Goal: Use online tool/utility: Utilize a website feature to perform a specific function

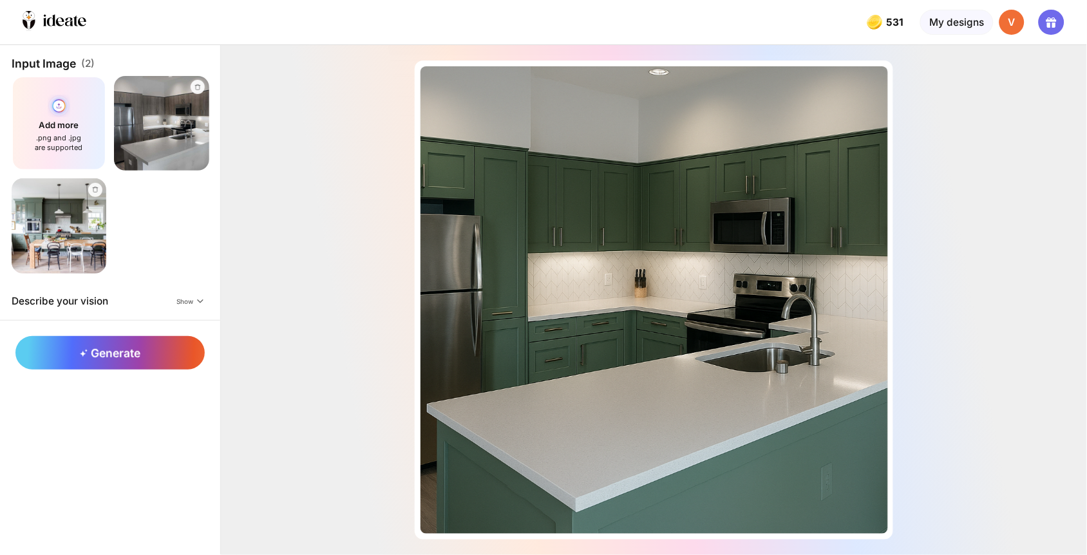
click at [57, 136] on div "Add more .png and .jpg are supported" at bounding box center [59, 123] width 95 height 95
click at [193, 83] on icon at bounding box center [197, 87] width 8 height 8
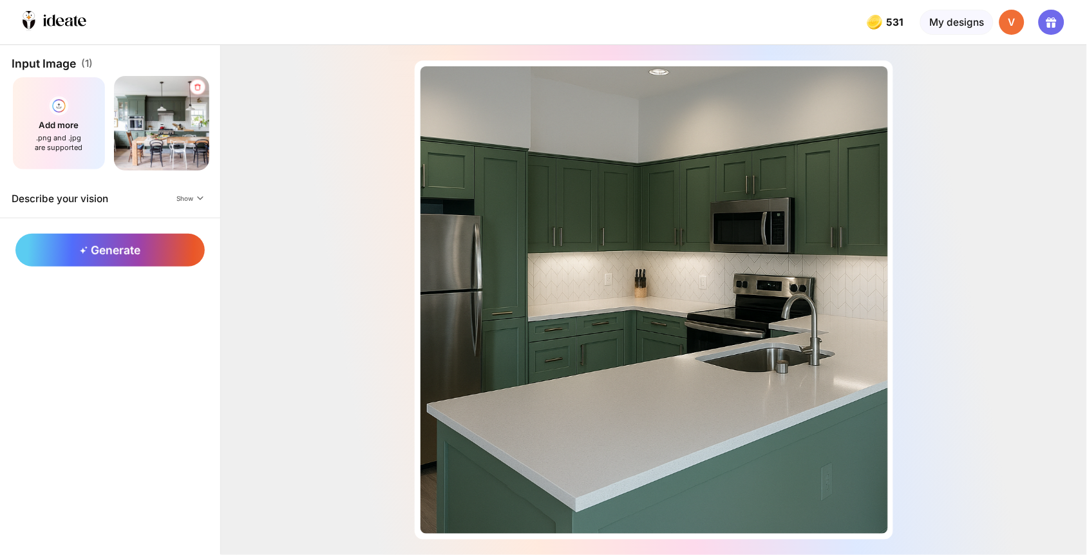
click at [193, 83] on icon at bounding box center [197, 87] width 8 height 8
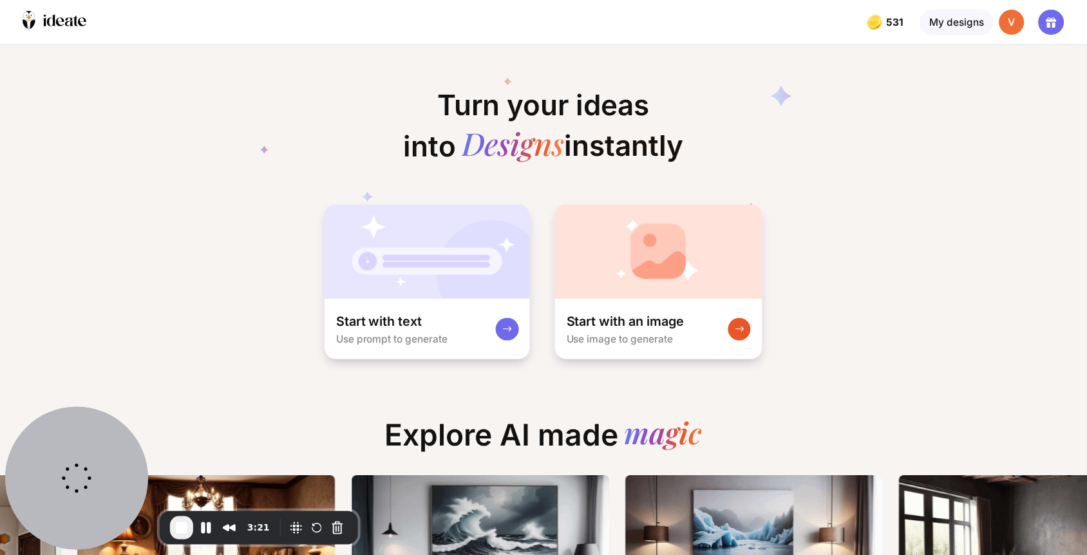
scroll to position [0, 1087]
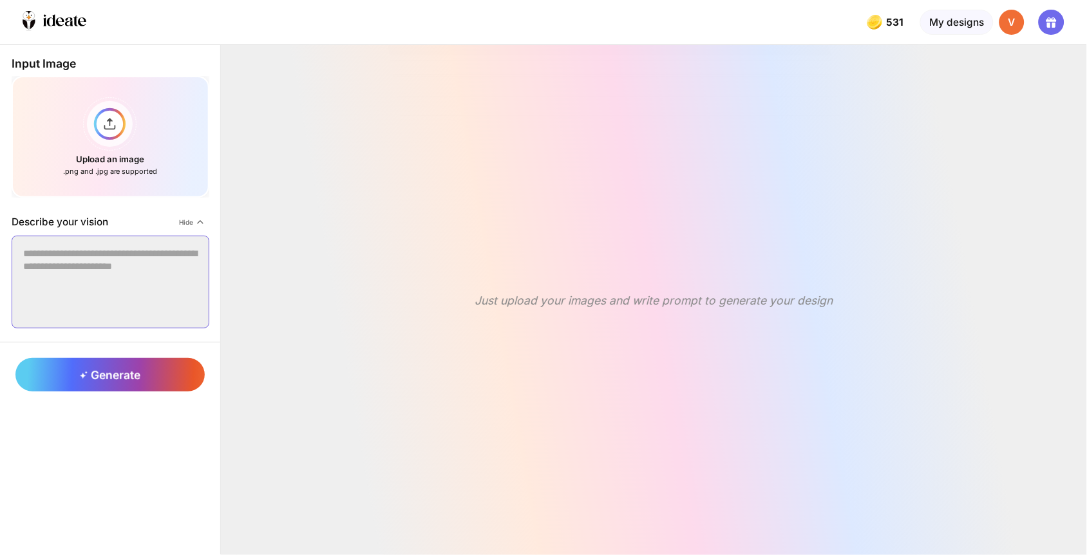
click at [98, 277] on textarea at bounding box center [111, 282] width 198 height 93
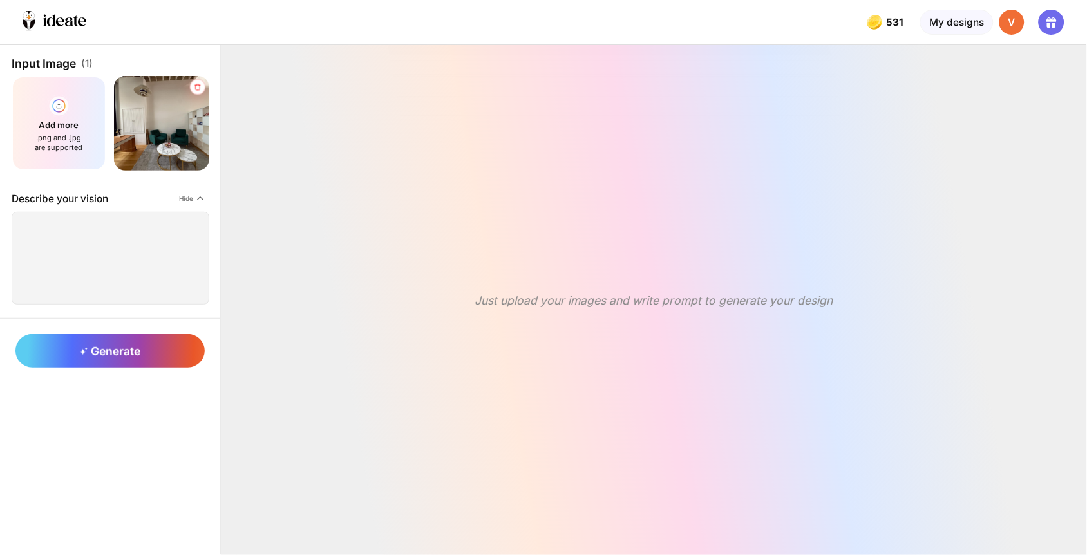
click at [193, 83] on icon at bounding box center [197, 87] width 8 height 8
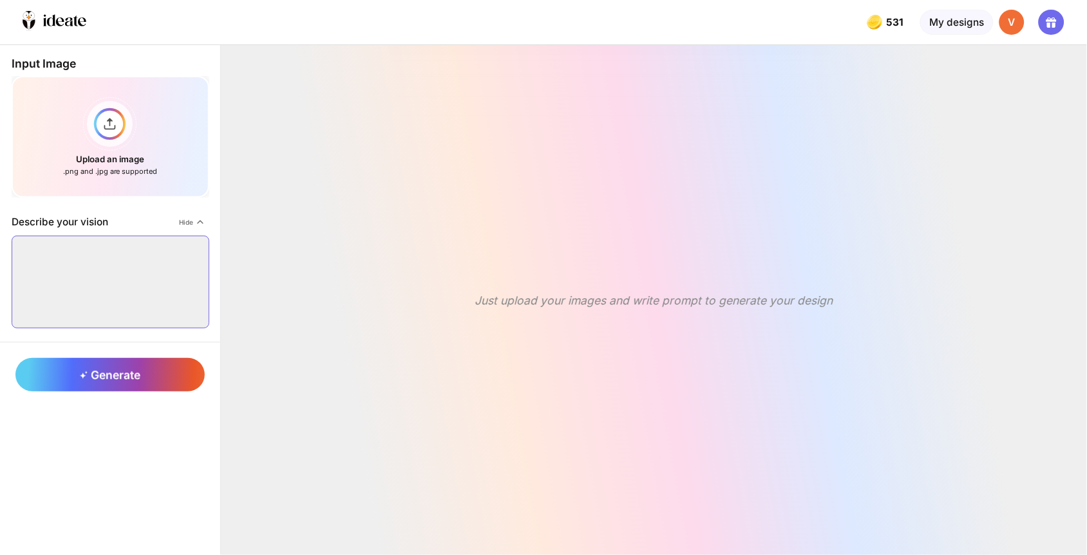
click at [116, 239] on textarea at bounding box center [111, 282] width 198 height 93
click at [94, 111] on div "Upload an image .png and .jpg are supported" at bounding box center [111, 137] width 198 height 122
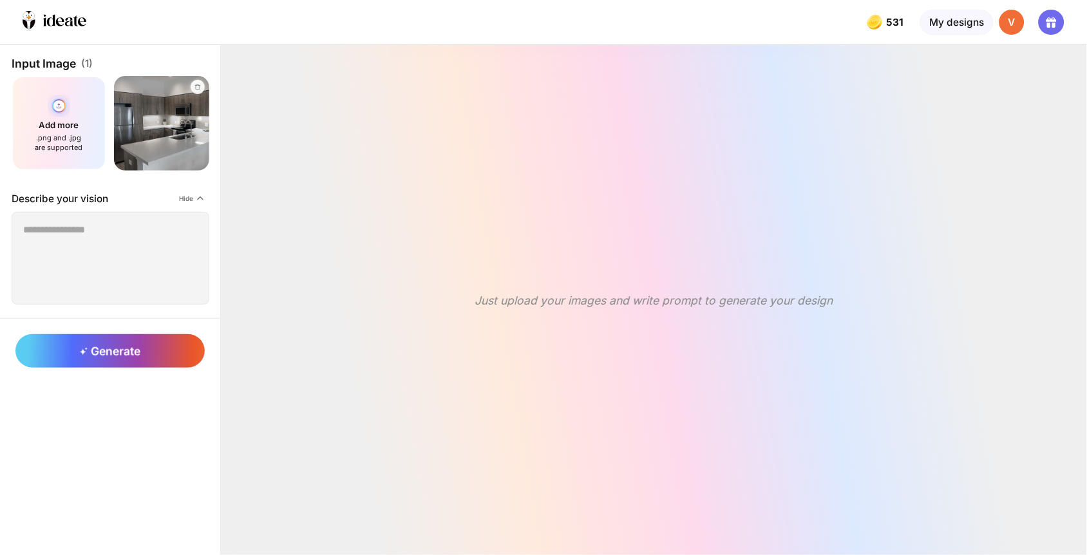
click at [77, 129] on div "Add more .png and .jpg are supported" at bounding box center [59, 123] width 95 height 95
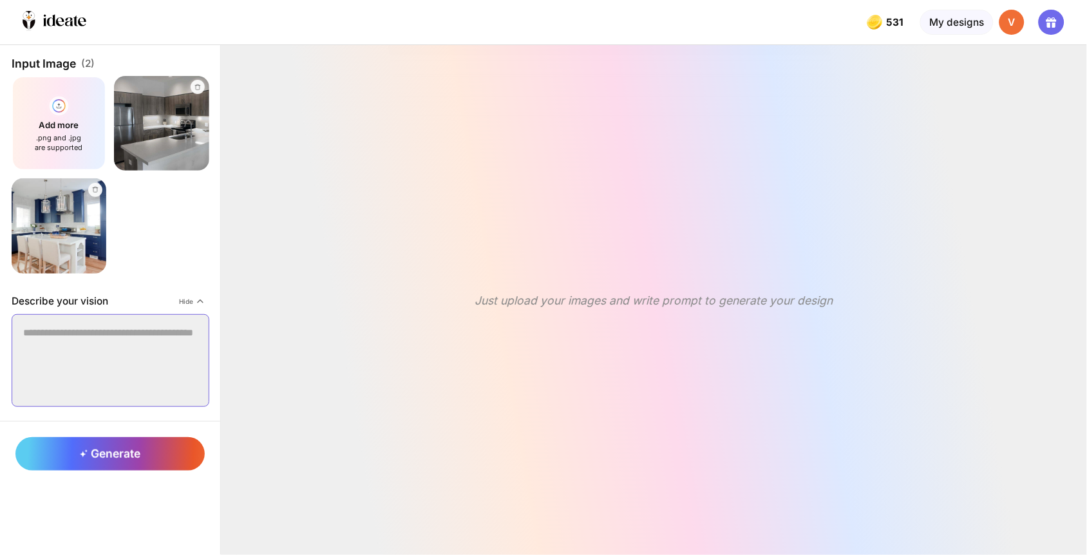
click at [110, 337] on textarea at bounding box center [111, 360] width 198 height 93
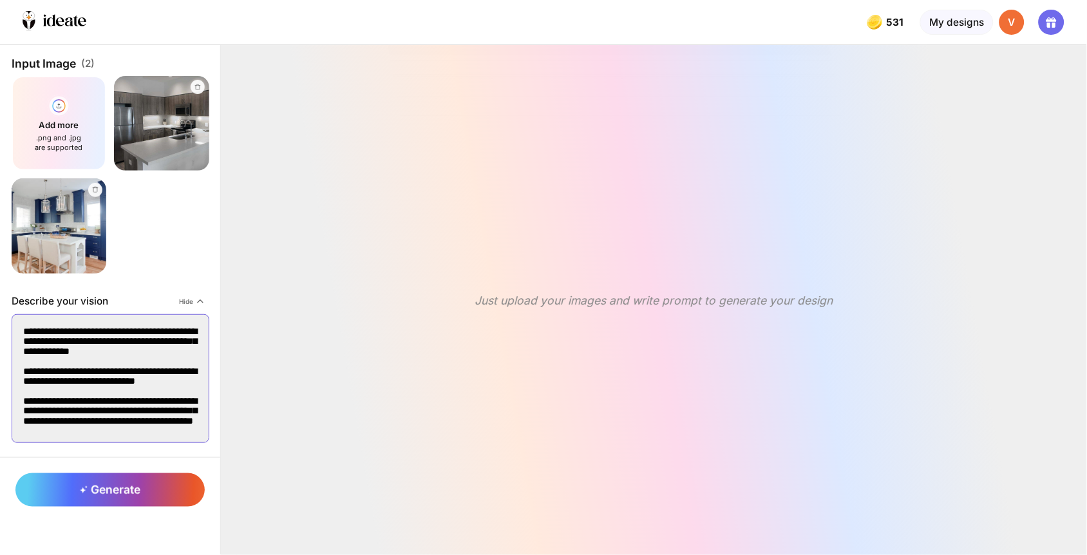
click at [112, 396] on textarea "**********" at bounding box center [111, 378] width 198 height 129
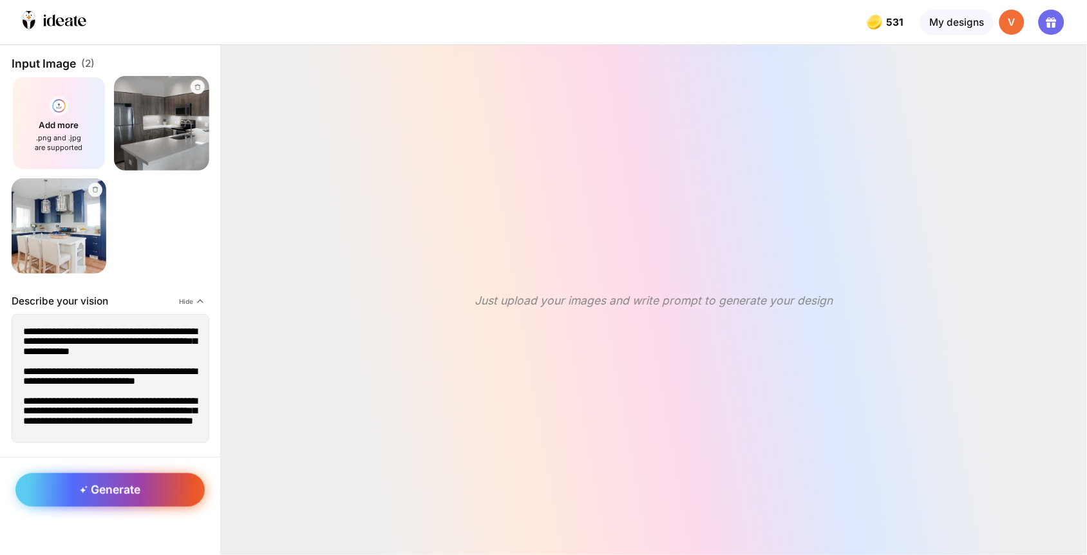
click at [118, 483] on span "Generate" at bounding box center [110, 490] width 60 height 14
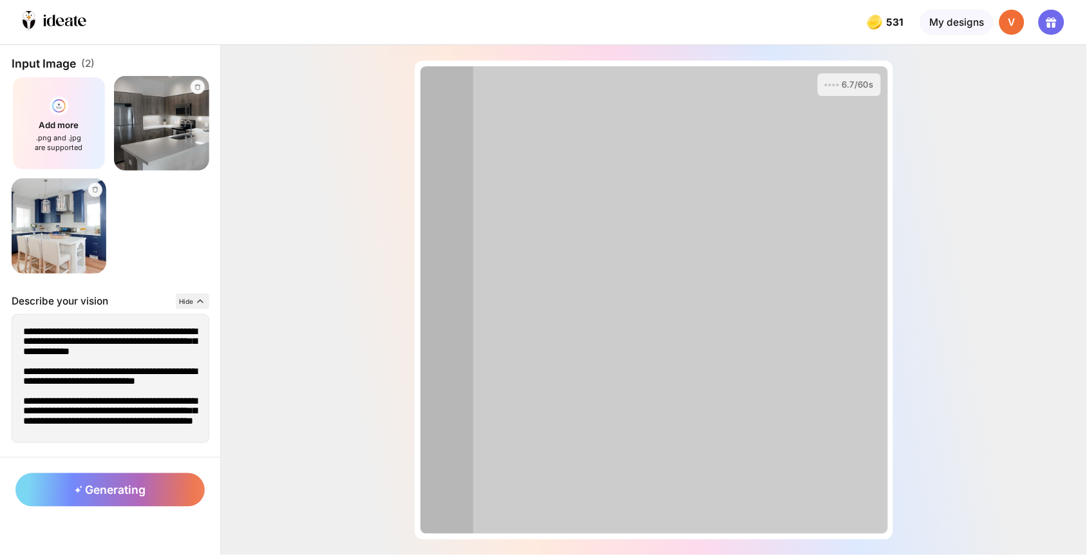
click at [176, 294] on div "Hide" at bounding box center [192, 301] width 33 height 15
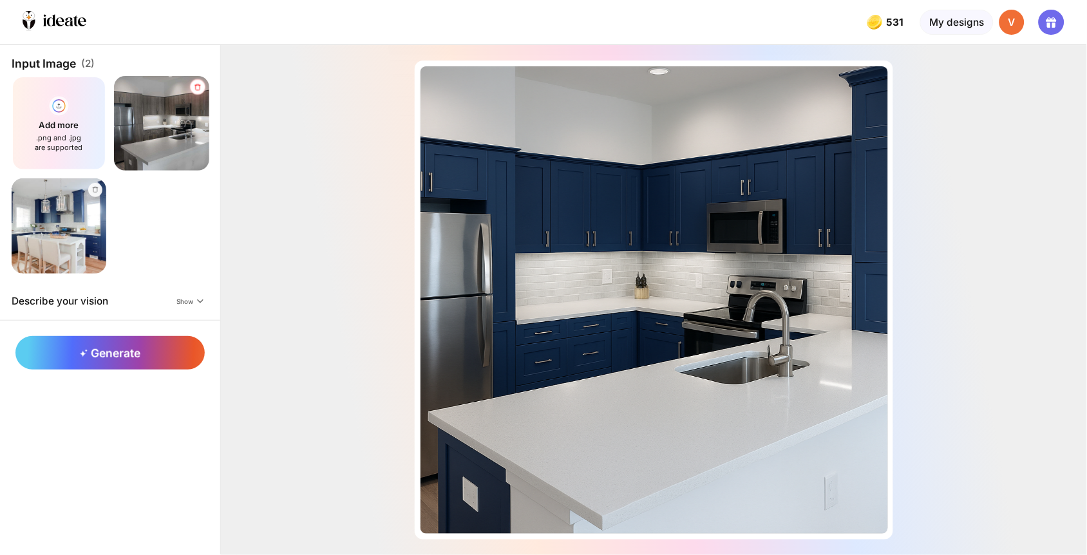
click at [193, 83] on icon at bounding box center [197, 87] width 8 height 8
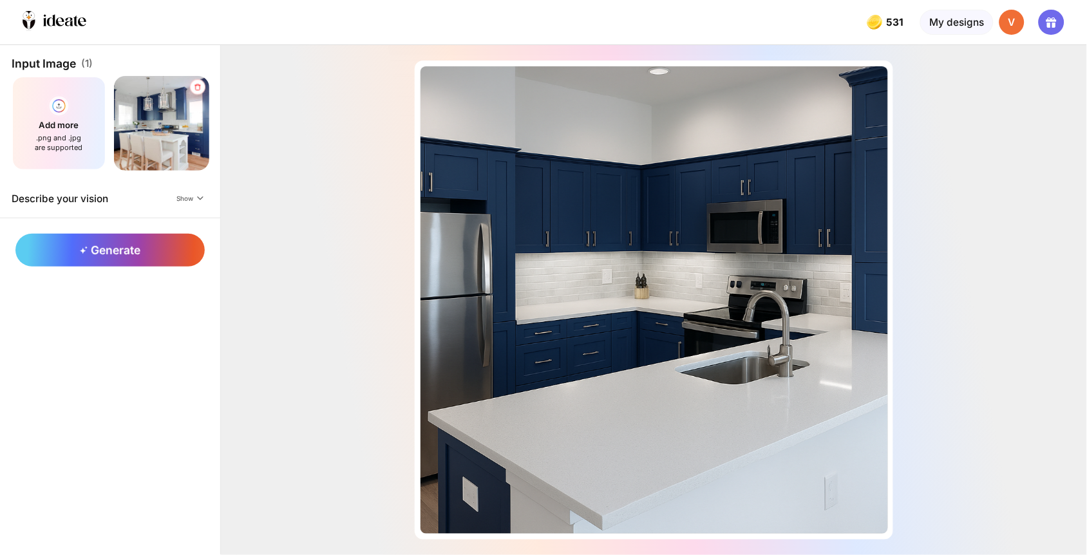
click at [193, 83] on icon at bounding box center [197, 87] width 8 height 8
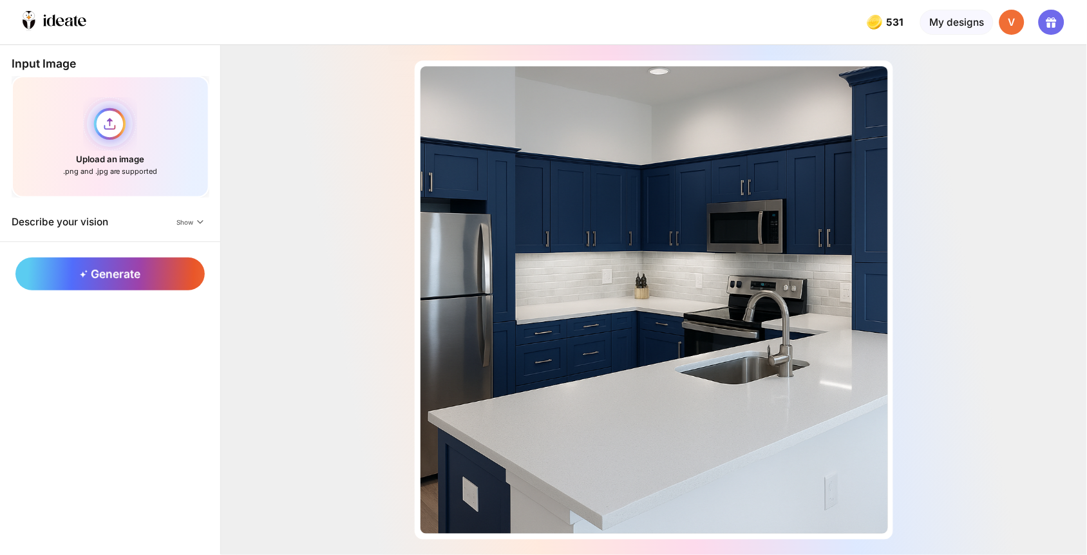
click at [75, 113] on div "Upload an image .png and .jpg are supported" at bounding box center [111, 137] width 198 height 122
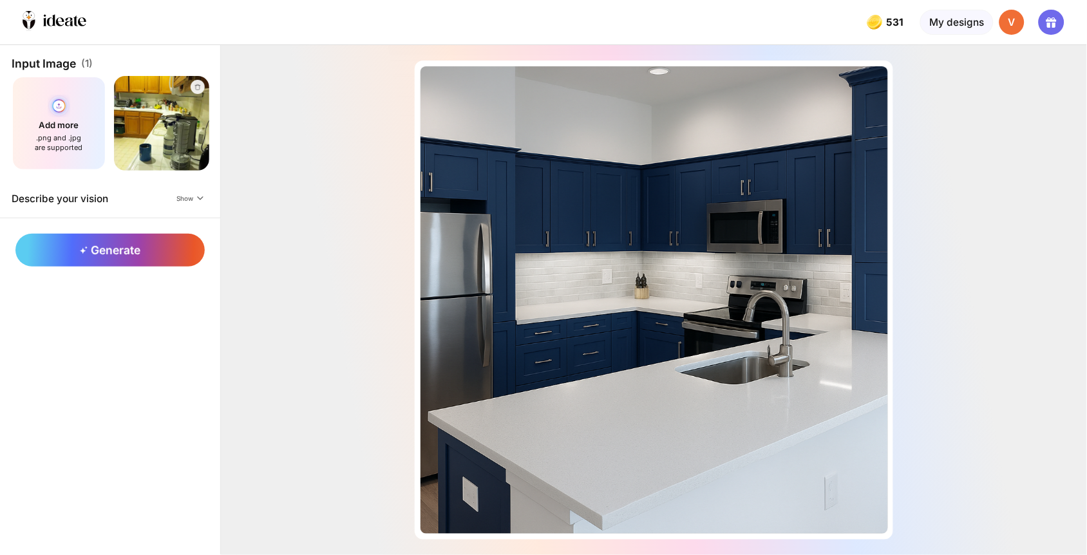
click at [42, 113] on div "Add more .png and .jpg are supported" at bounding box center [59, 123] width 95 height 95
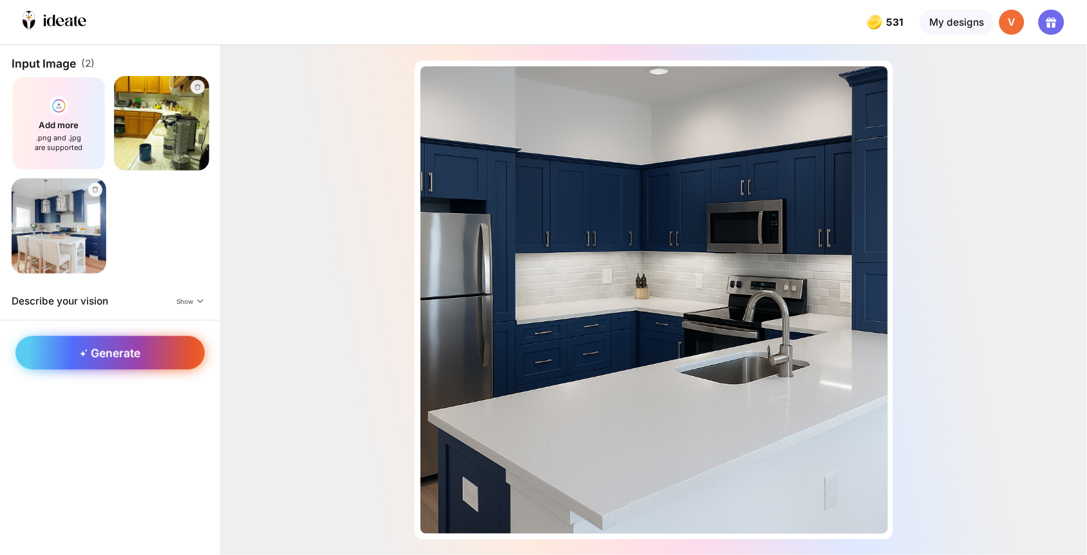
click at [80, 349] on icon at bounding box center [84, 353] width 8 height 8
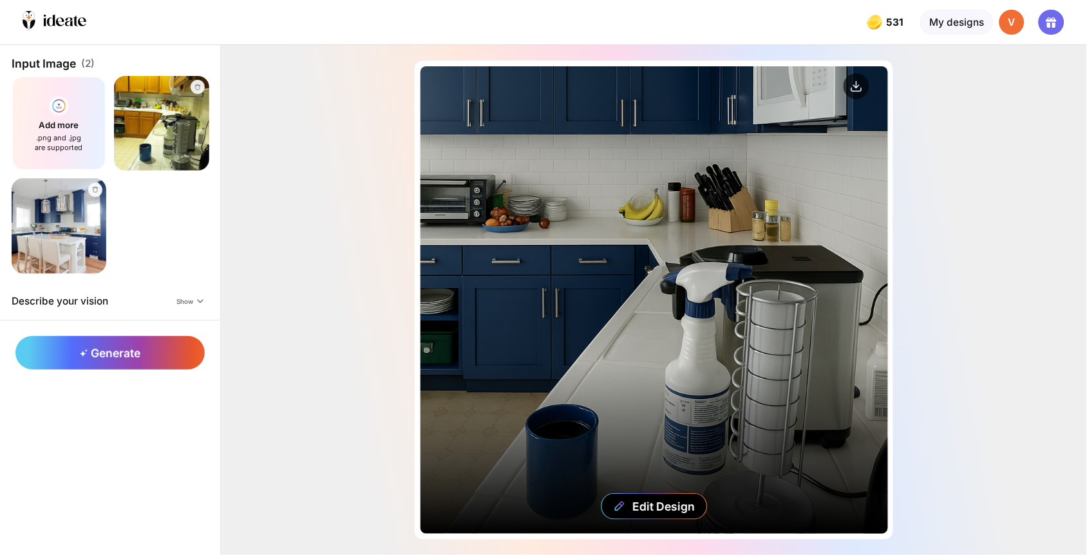
click at [685, 206] on div "Edit Design" at bounding box center [653, 299] width 467 height 467
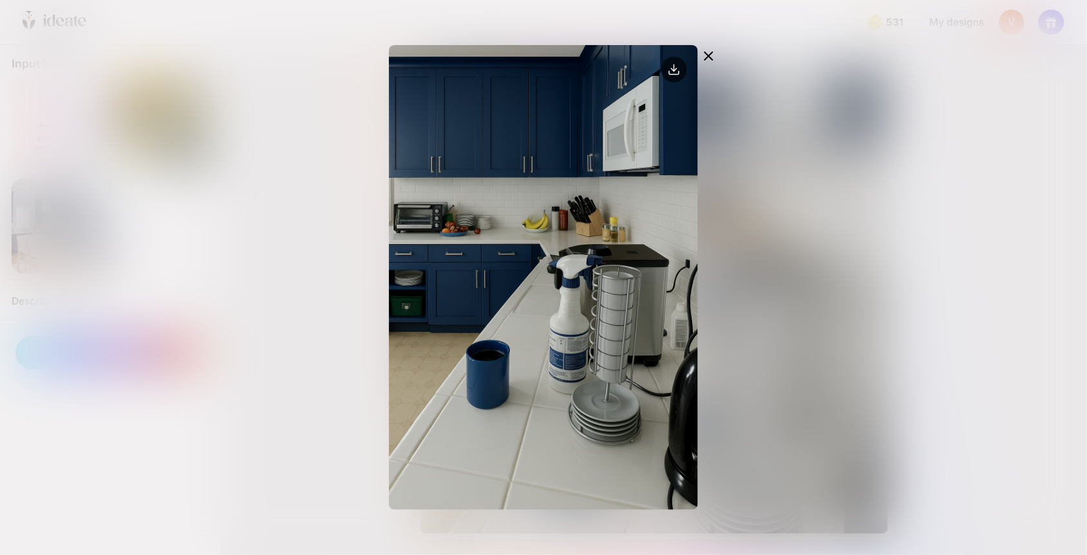
click at [710, 52] on icon at bounding box center [709, 56] width 8 height 8
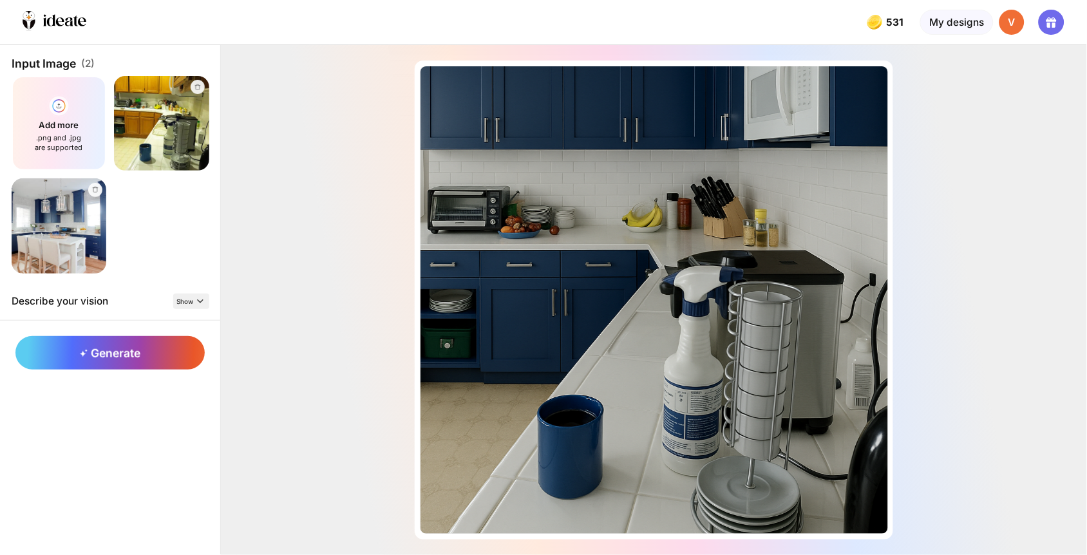
click at [195, 296] on icon at bounding box center [200, 301] width 10 height 10
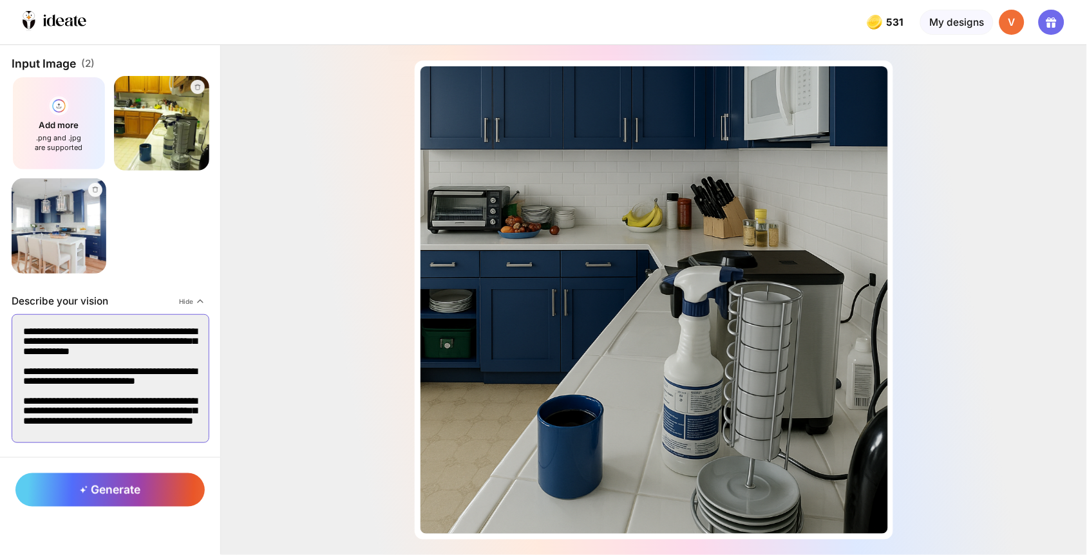
click at [107, 339] on textarea "**********" at bounding box center [111, 378] width 198 height 129
type textarea "**********"
click at [180, 297] on span "Hide" at bounding box center [187, 301] width 14 height 8
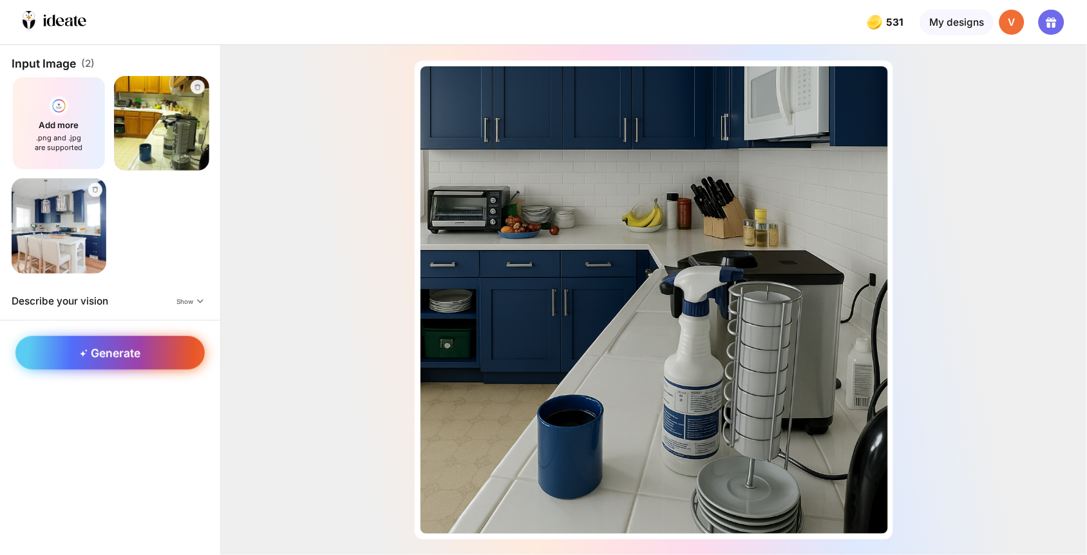
click at [106, 346] on span "Generate" at bounding box center [110, 353] width 60 height 14
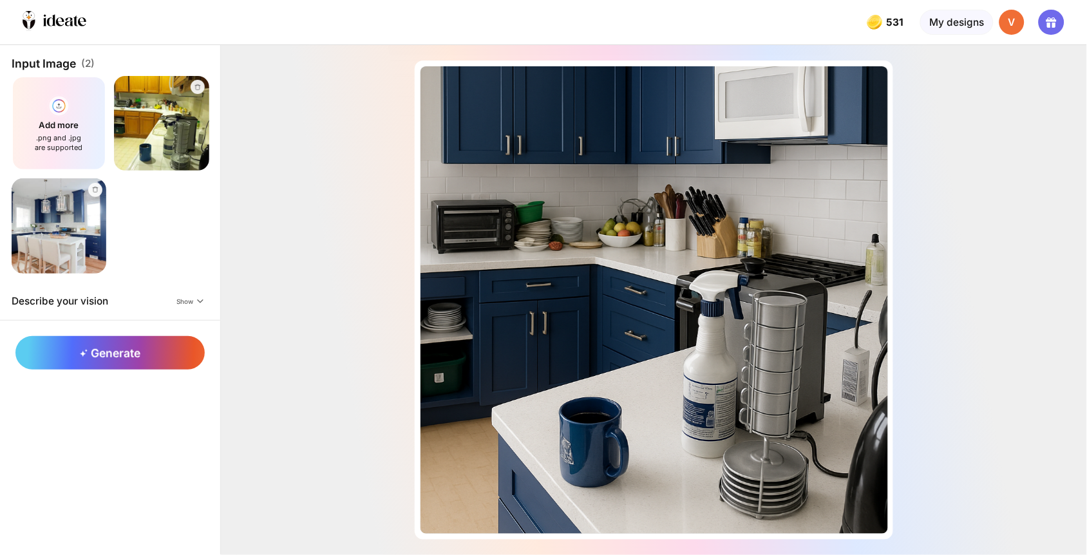
drag, startPoint x: 235, startPoint y: 5, endPoint x: 295, endPoint y: 66, distance: 85.1
click at [295, 66] on div "Almost there... Edit Design" at bounding box center [654, 300] width 866 height 510
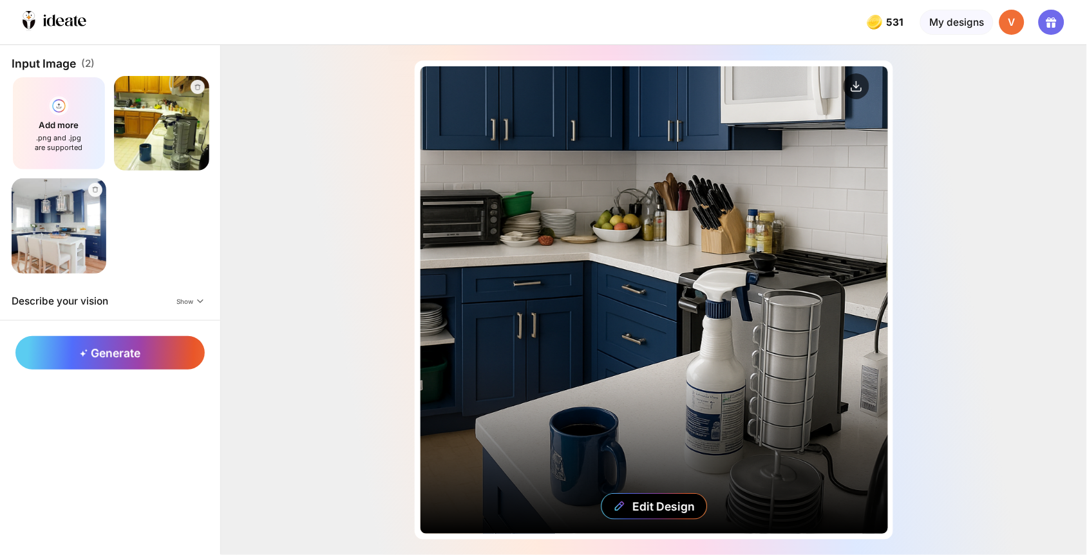
click at [599, 227] on div "Edit Design" at bounding box center [653, 299] width 467 height 467
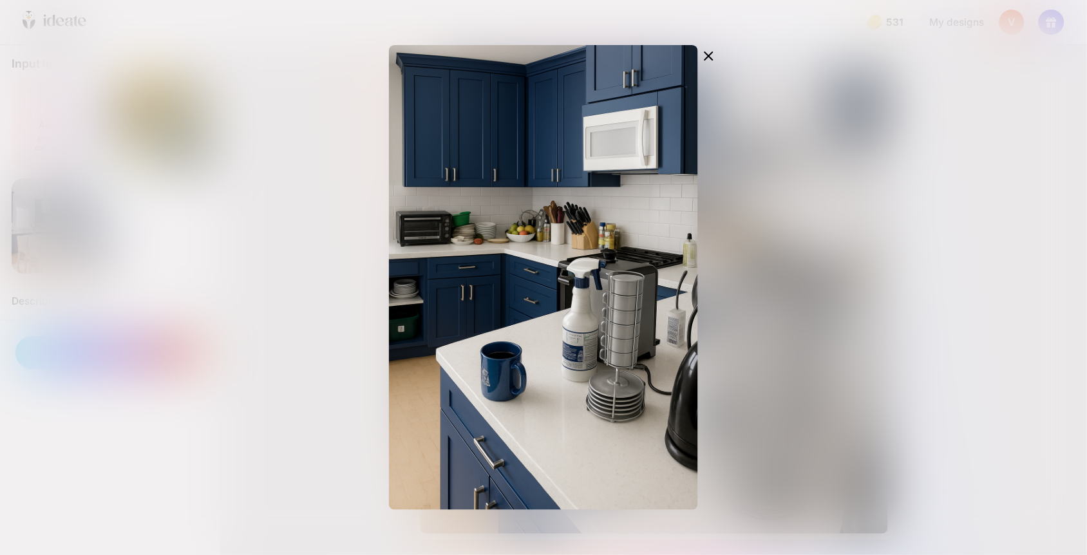
click at [715, 48] on icon at bounding box center [708, 55] width 15 height 15
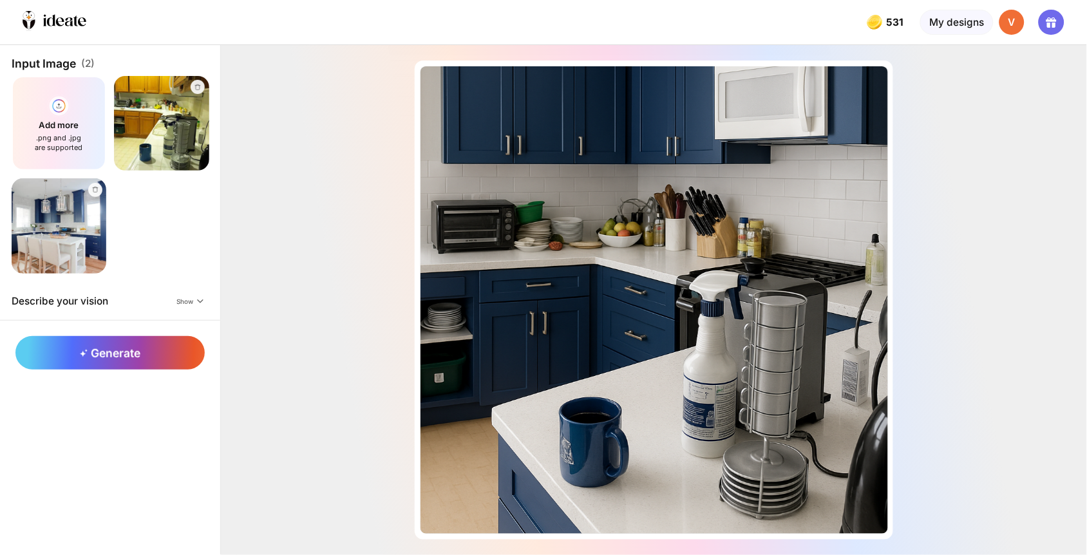
click at [75, 295] on div "Describe your vision" at bounding box center [60, 301] width 97 height 12
click at [177, 297] on span "Show" at bounding box center [185, 301] width 17 height 8
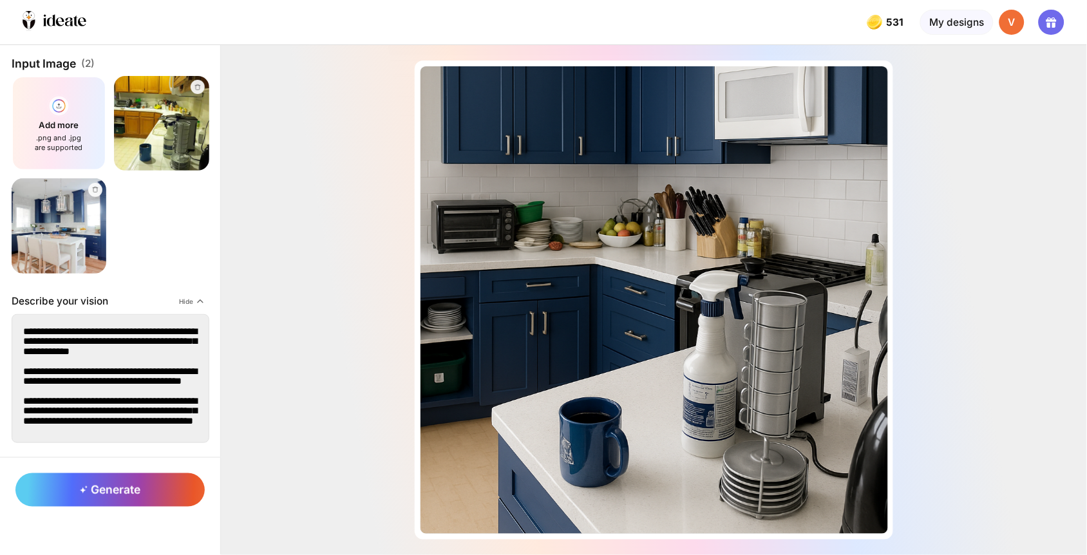
scroll to position [1, 0]
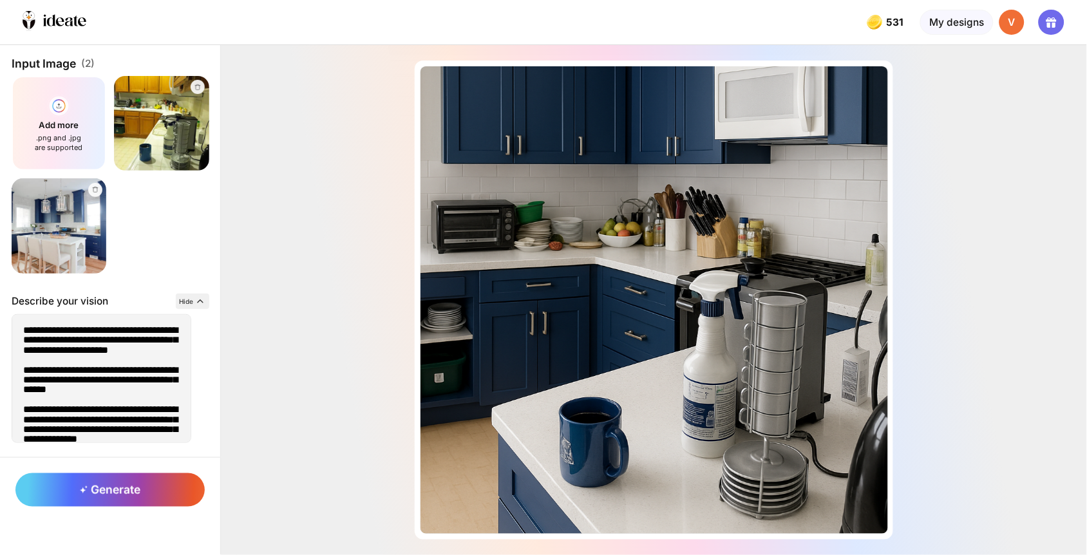
click at [180, 297] on span "Hide" at bounding box center [187, 301] width 14 height 8
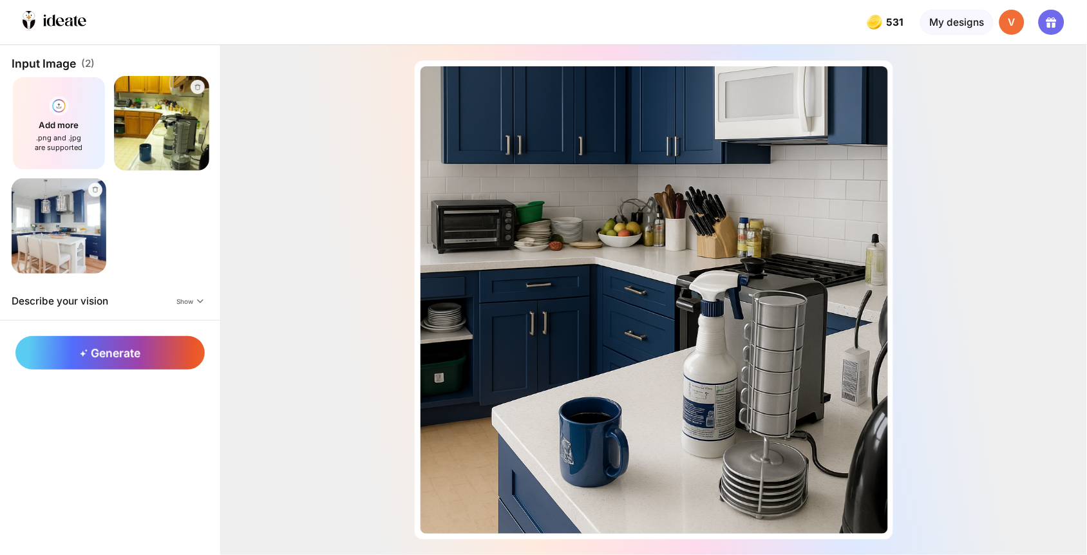
click at [55, 295] on div "Describe your vision" at bounding box center [60, 301] width 97 height 12
click at [195, 296] on icon at bounding box center [200, 301] width 10 height 10
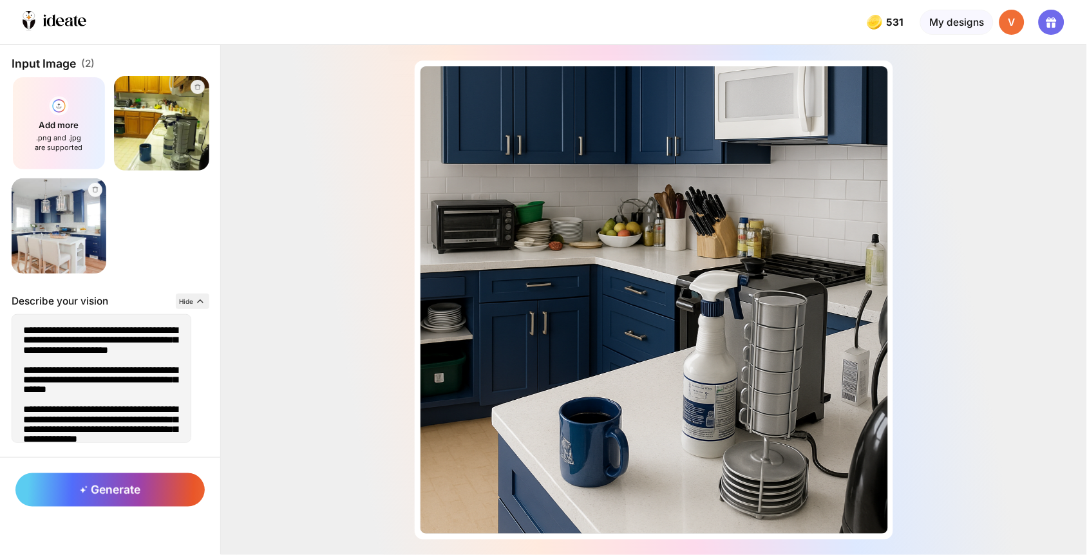
click at [195, 296] on icon at bounding box center [200, 301] width 10 height 10
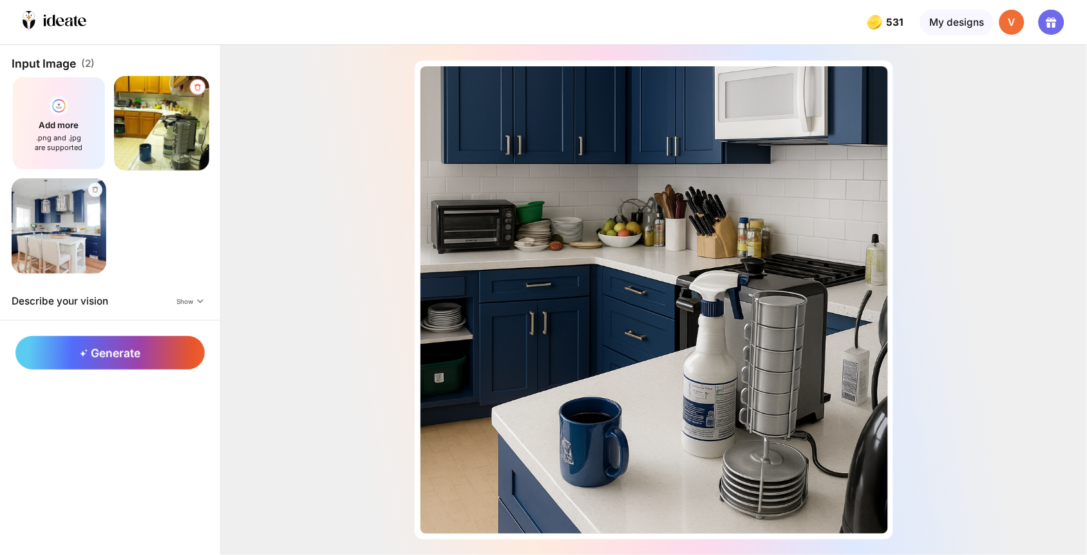
click at [193, 83] on icon at bounding box center [197, 87] width 8 height 8
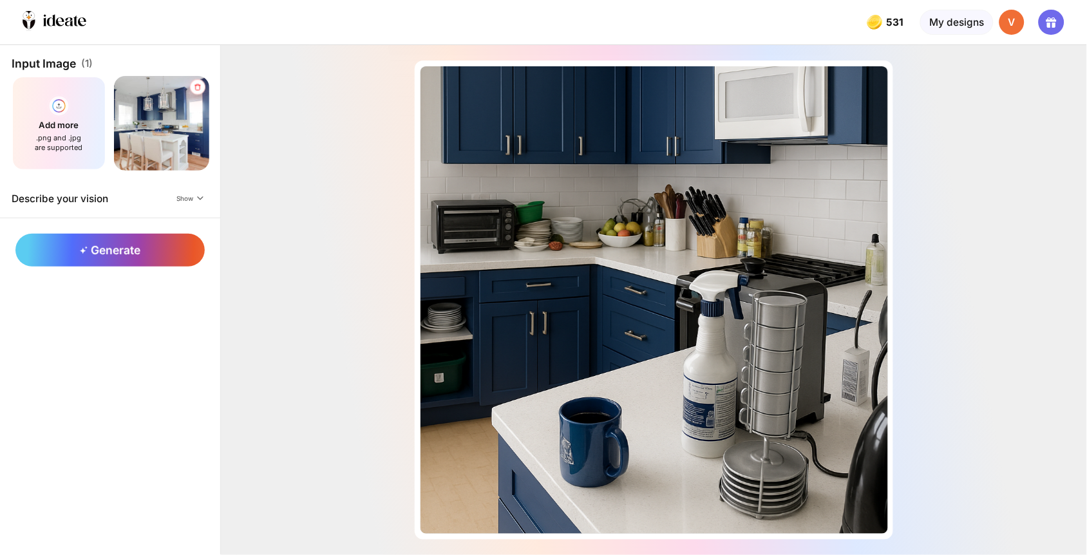
click at [195, 84] on icon at bounding box center [198, 87] width 6 height 6
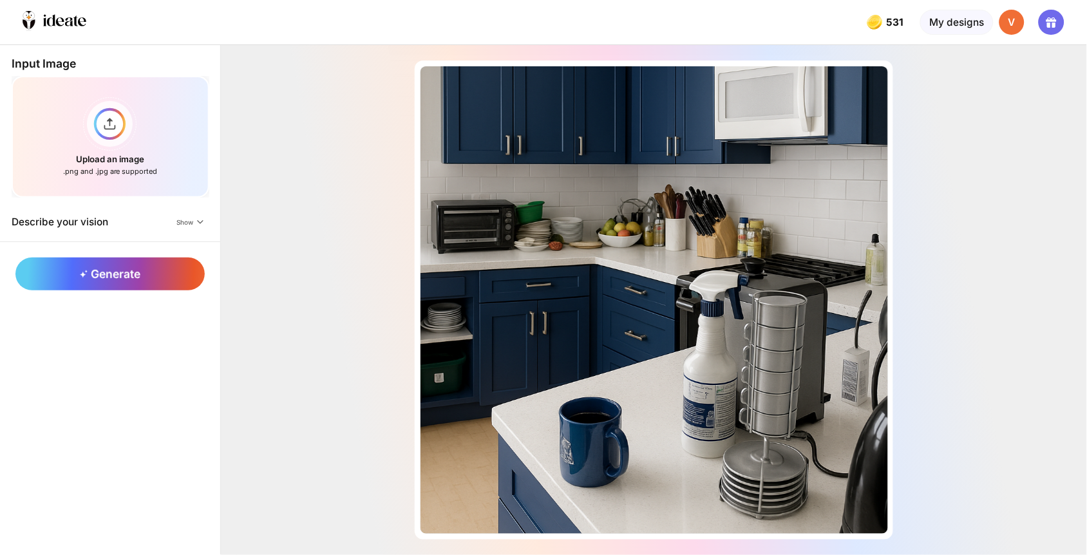
click at [143, 214] on div "Describe your vision Show" at bounding box center [111, 221] width 198 height 15
click at [195, 217] on icon at bounding box center [200, 222] width 10 height 10
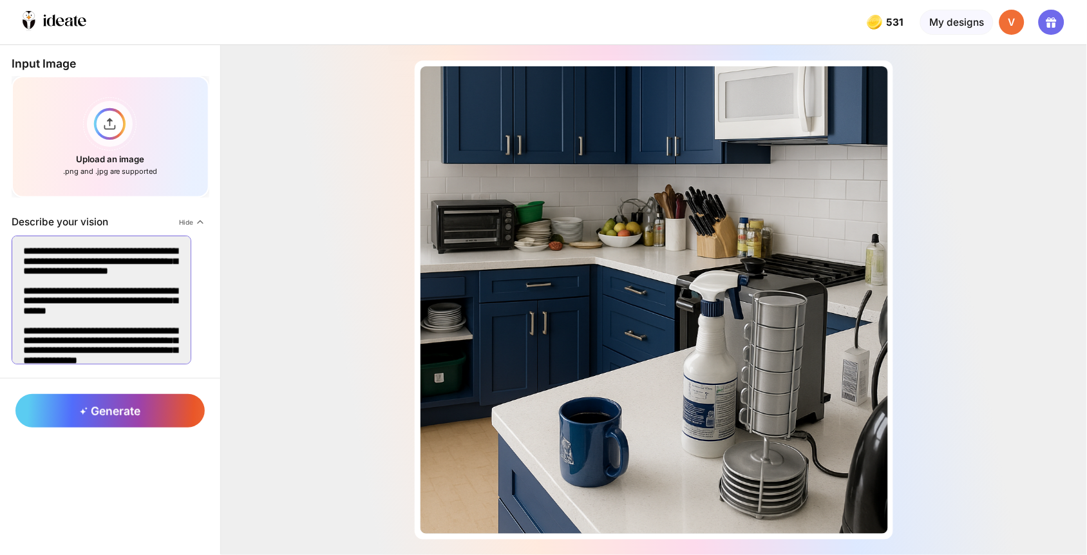
click at [111, 297] on textarea "**********" at bounding box center [102, 300] width 180 height 129
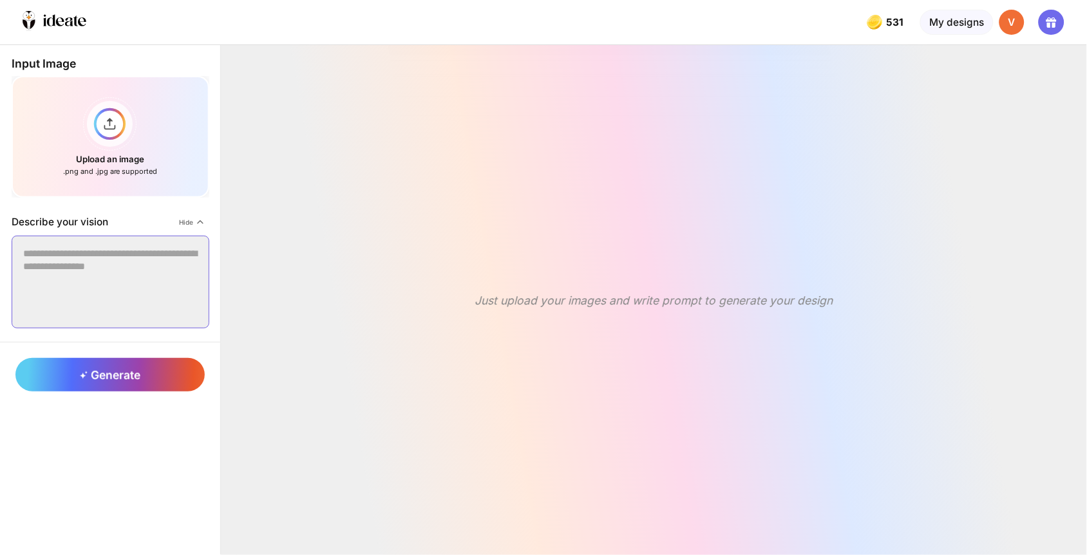
click at [73, 252] on textarea at bounding box center [111, 282] width 198 height 93
paste textarea "**********"
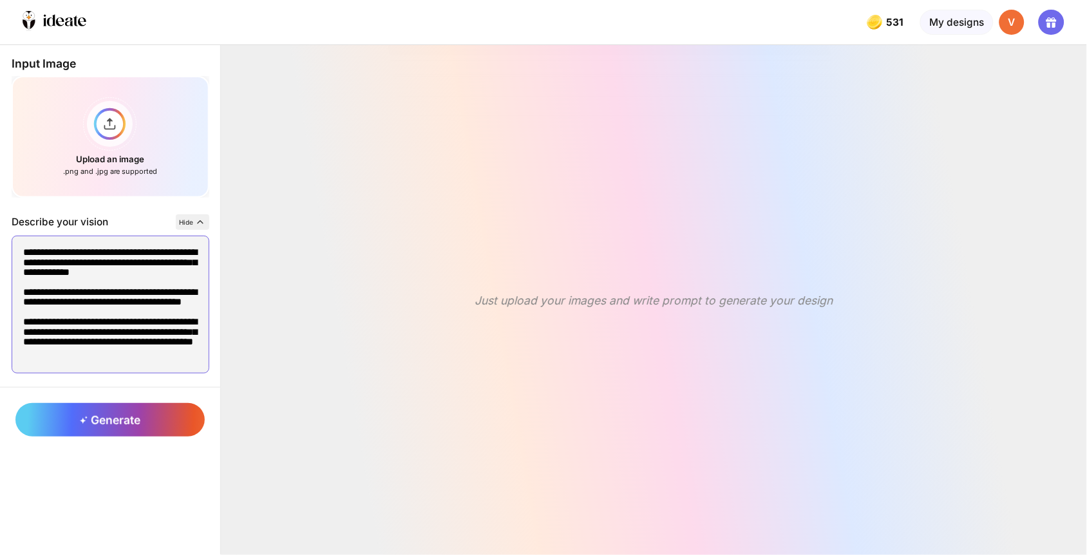
type textarea "**********"
click at [195, 217] on icon at bounding box center [200, 222] width 10 height 10
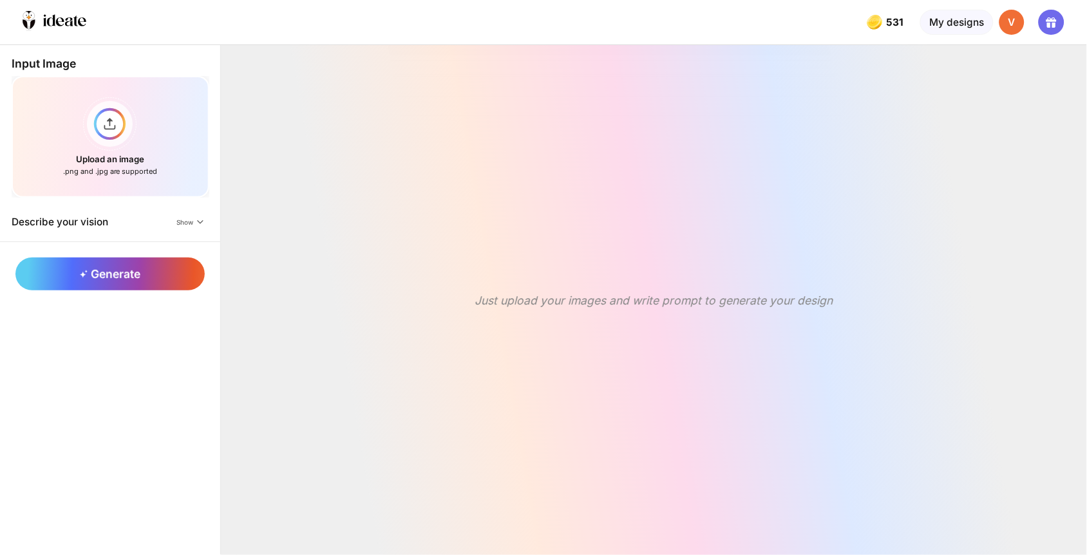
click at [88, 216] on div "Describe your vision" at bounding box center [60, 222] width 97 height 12
click at [173, 214] on div "Show" at bounding box center [191, 221] width 36 height 15
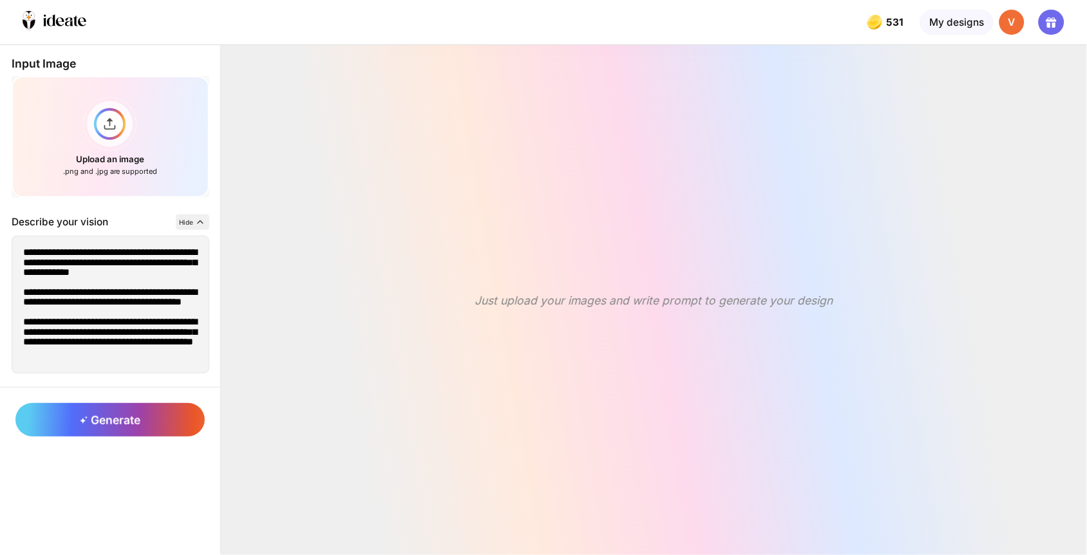
click at [176, 214] on div "Hide" at bounding box center [192, 221] width 33 height 15
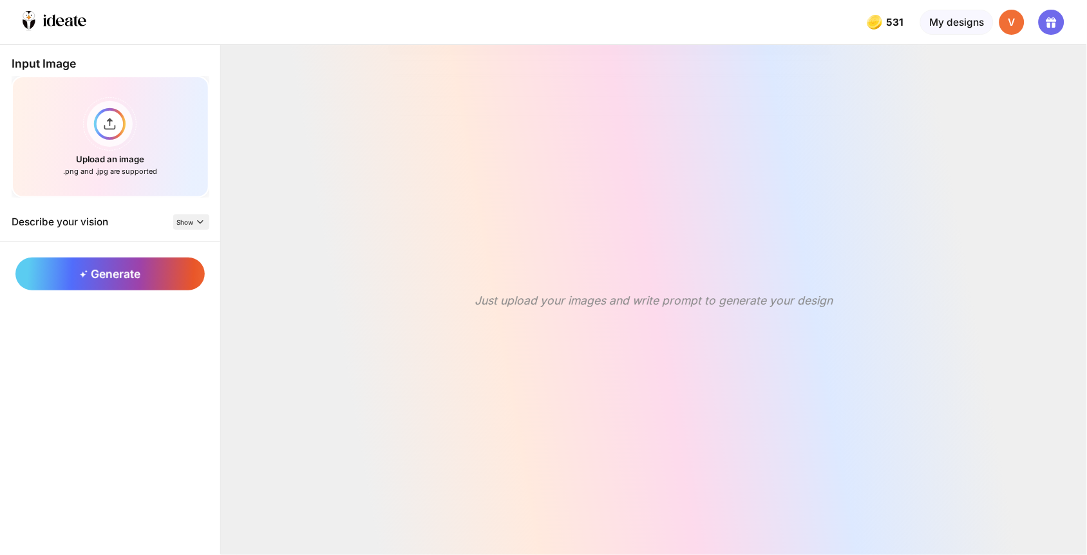
click at [195, 217] on icon at bounding box center [200, 222] width 10 height 10
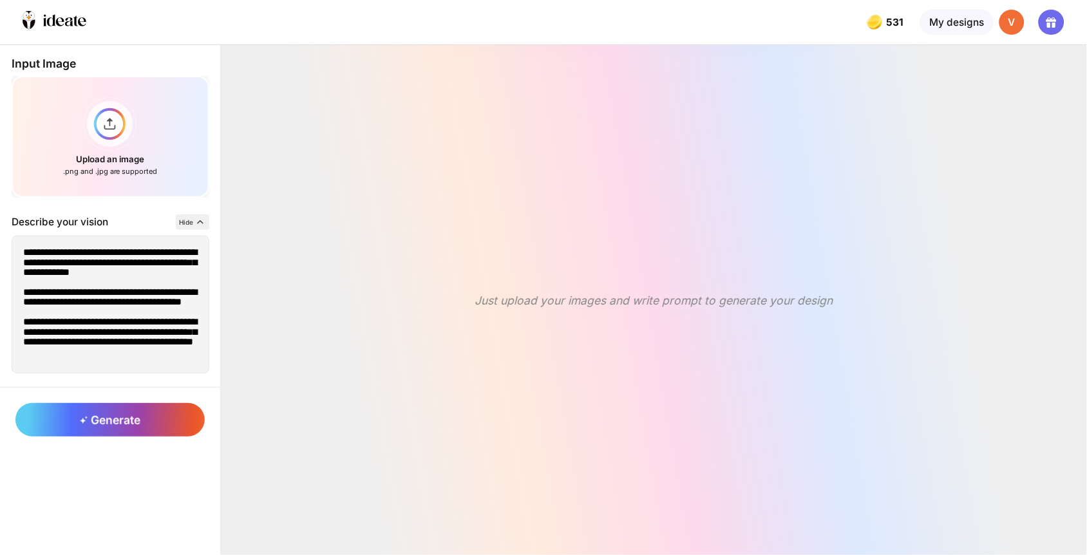
click at [195, 217] on icon at bounding box center [200, 222] width 10 height 10
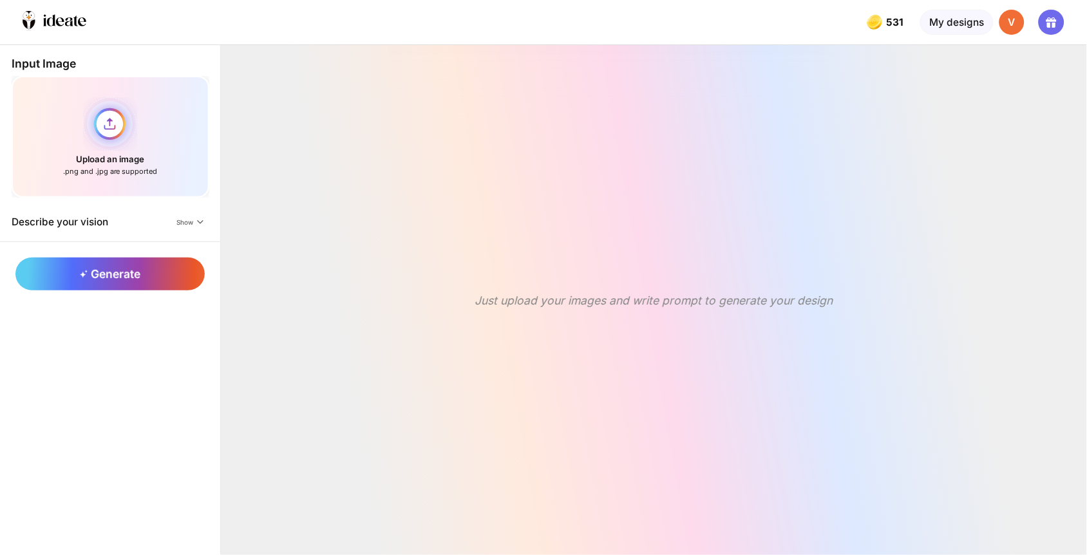
click at [107, 120] on div "Upload an image .png and .jpg are supported" at bounding box center [111, 137] width 198 height 122
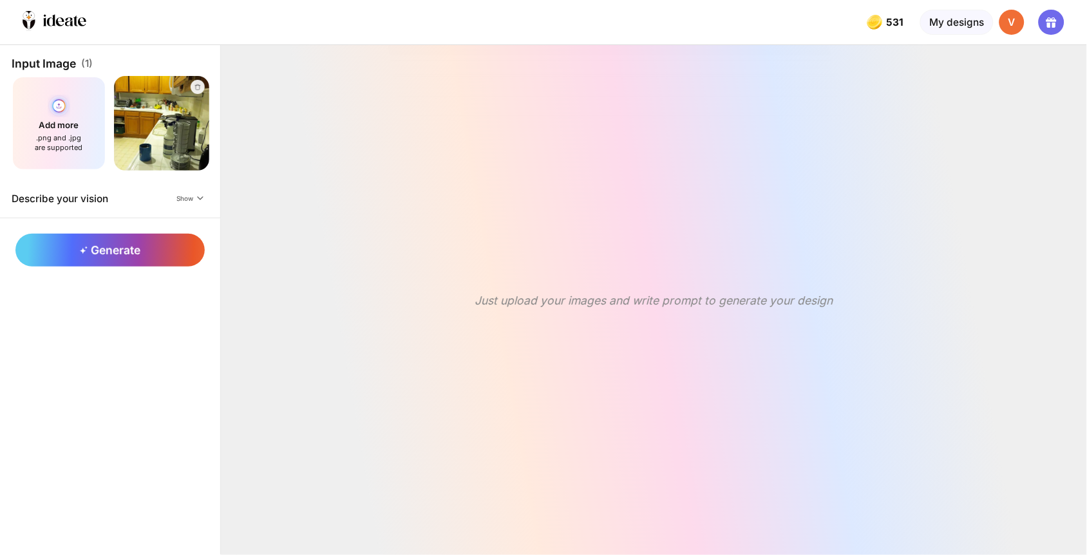
click at [59, 138] on div "Add more .png and .jpg are supported" at bounding box center [59, 123] width 95 height 95
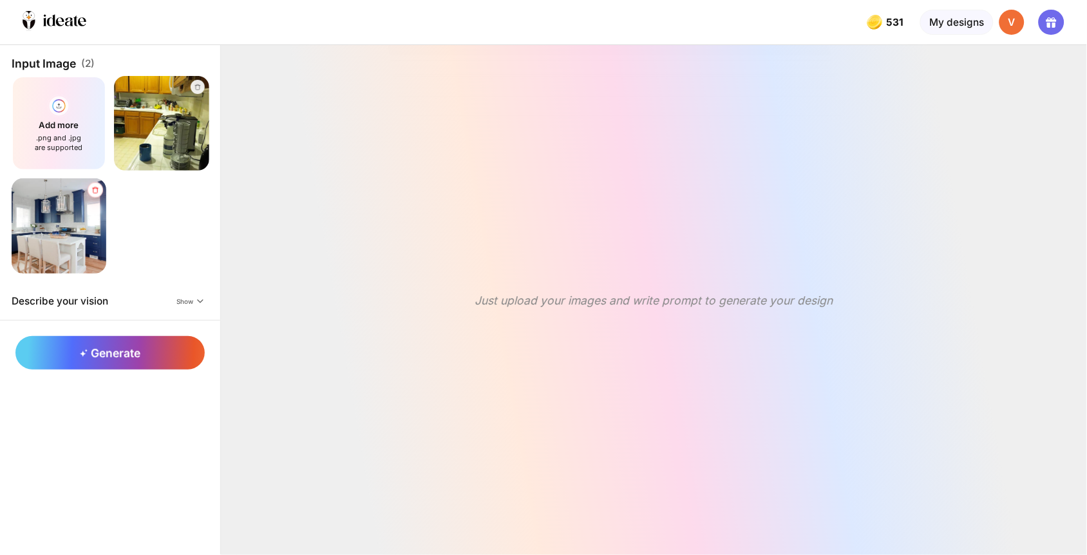
click at [92, 187] on icon at bounding box center [95, 190] width 6 height 6
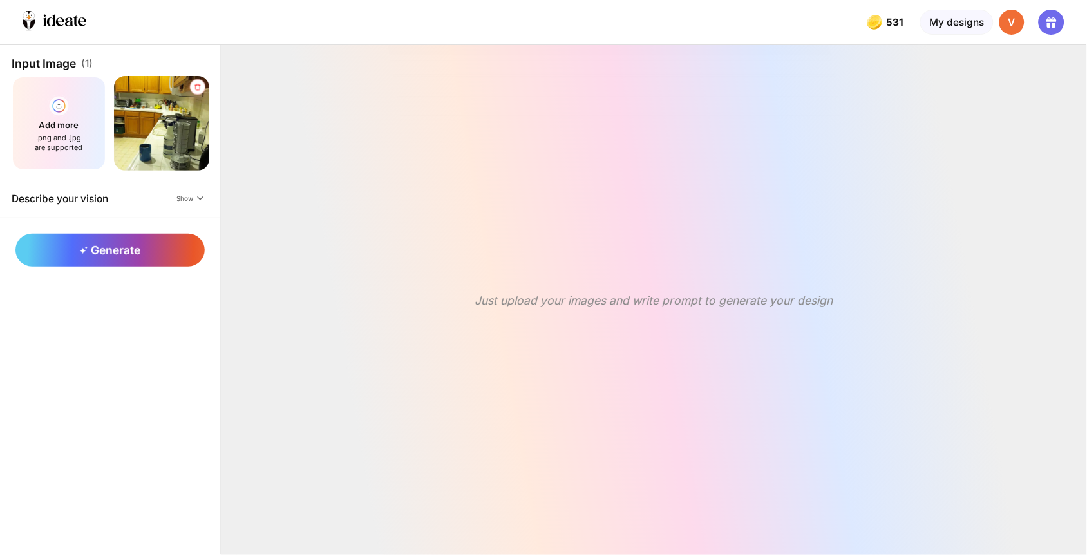
click at [195, 84] on icon at bounding box center [198, 87] width 6 height 6
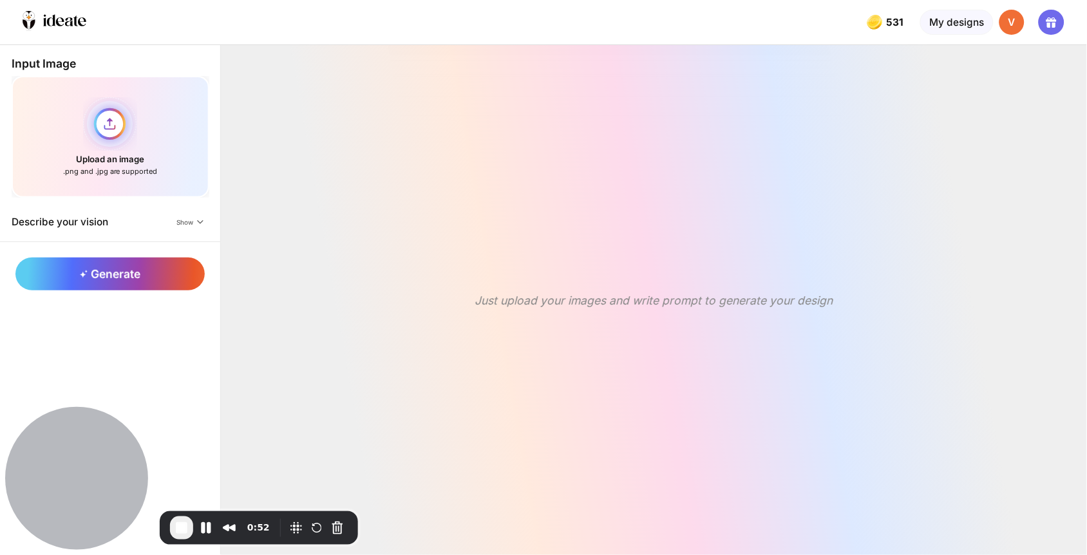
click at [103, 117] on div "Upload an image .png and .jpg are supported" at bounding box center [111, 137] width 198 height 122
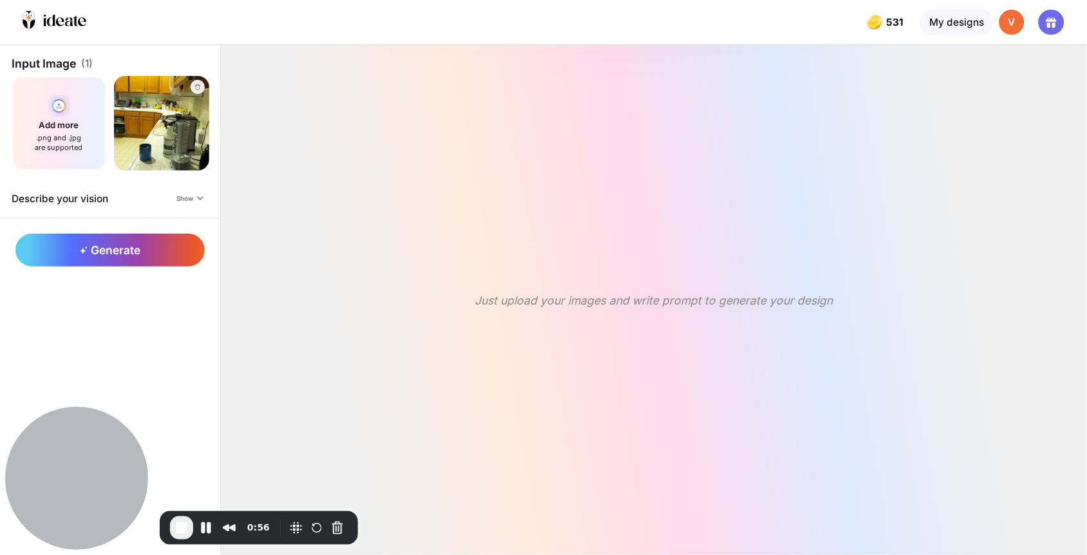
click at [48, 109] on div "Add more .png and .jpg are supported" at bounding box center [59, 123] width 95 height 95
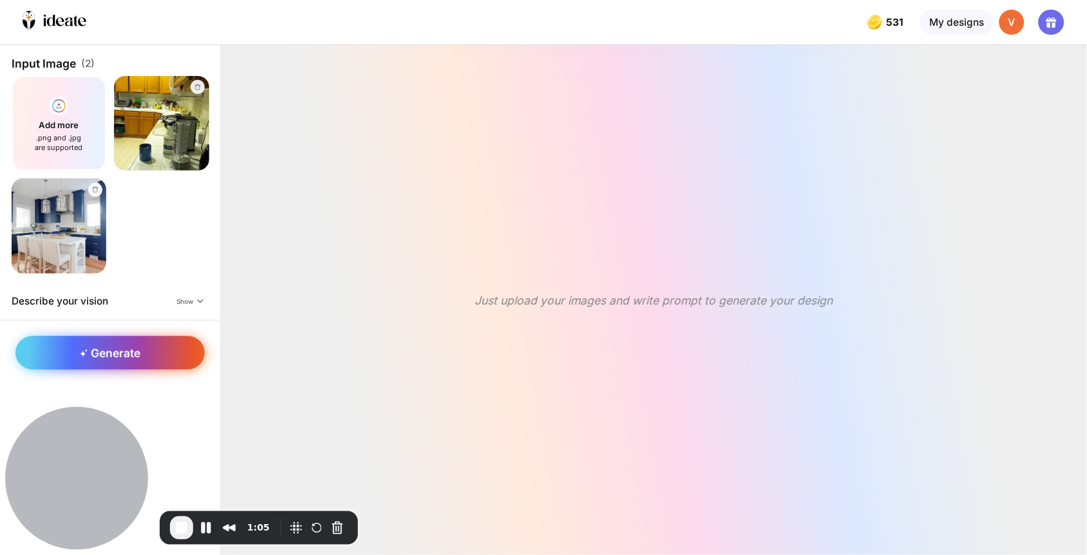
click at [109, 346] on span "Generate" at bounding box center [110, 353] width 60 height 14
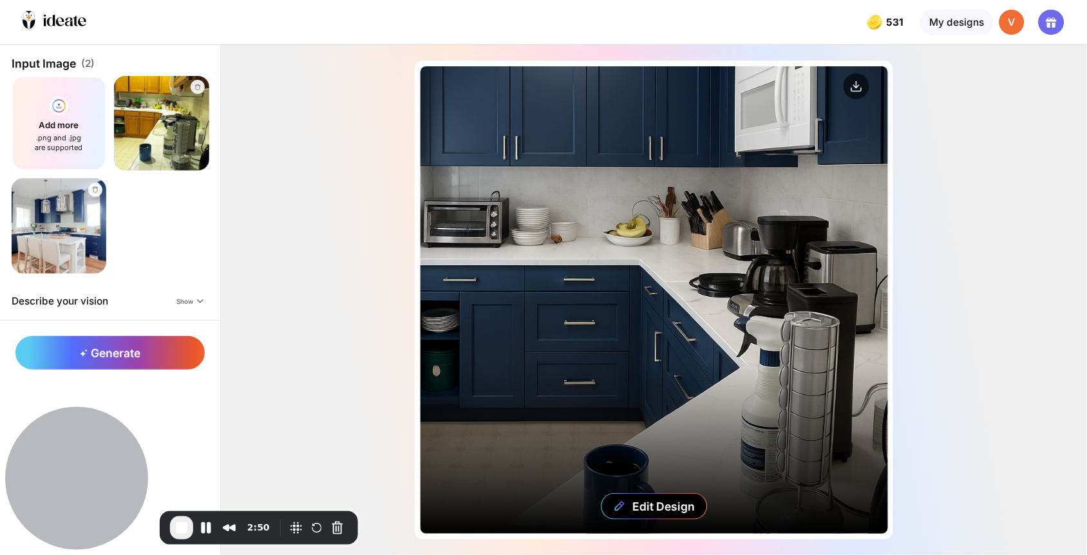
click at [614, 241] on div "Edit Design" at bounding box center [653, 299] width 467 height 467
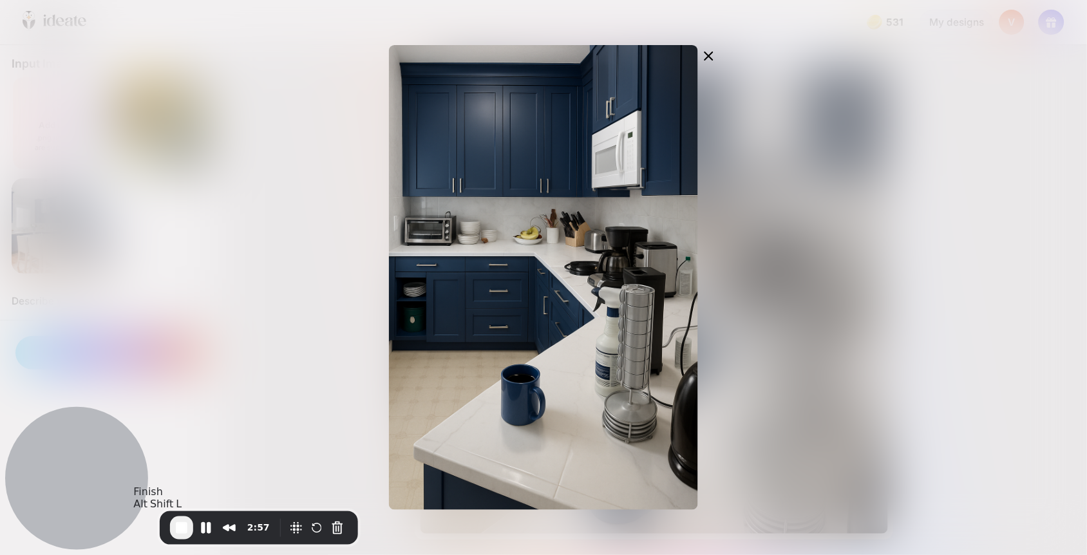
click at [180, 530] on span "End Recording" at bounding box center [181, 527] width 15 height 15
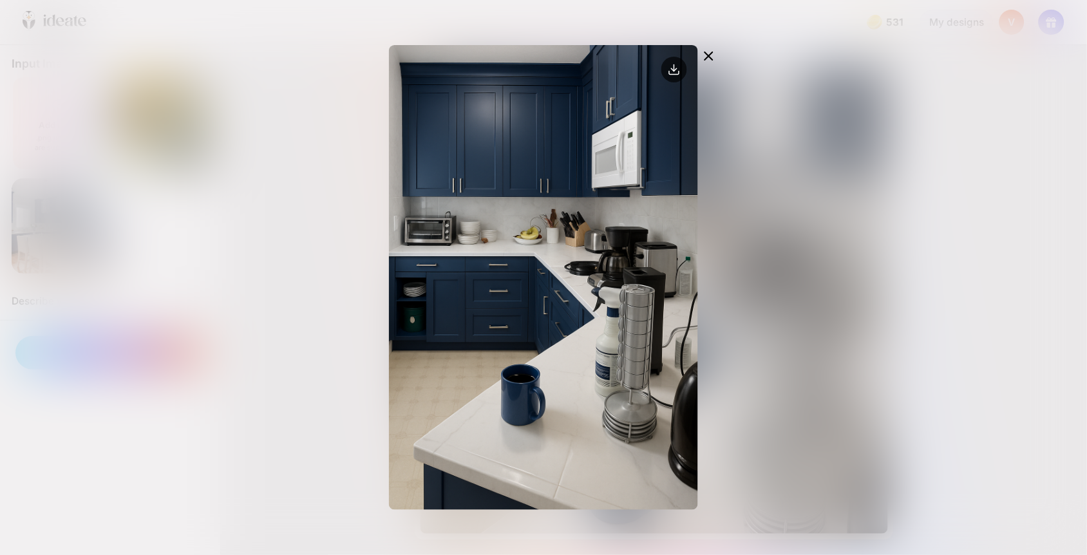
click at [710, 48] on icon at bounding box center [708, 55] width 15 height 15
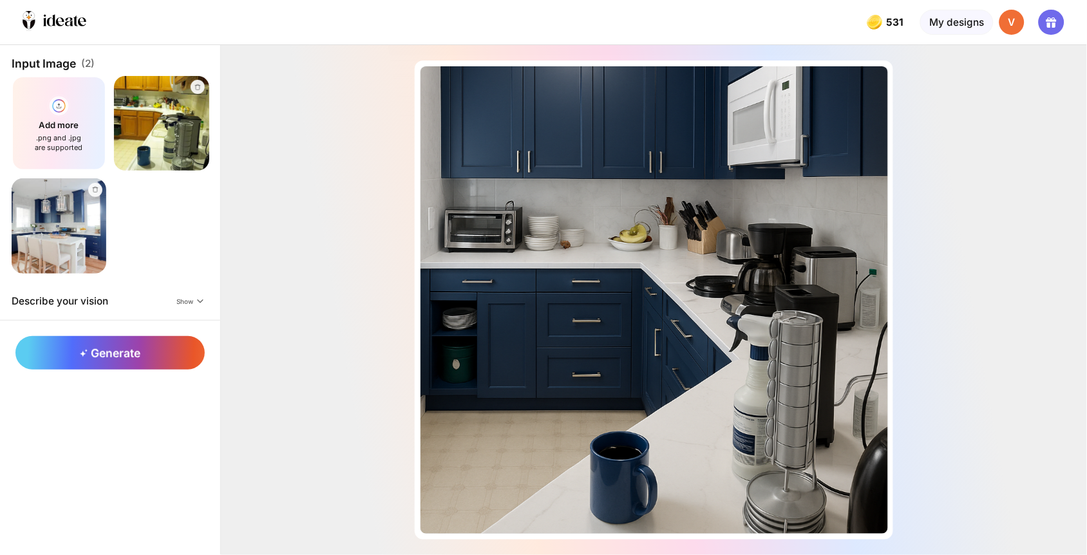
click at [155, 113] on img at bounding box center [161, 123] width 104 height 104
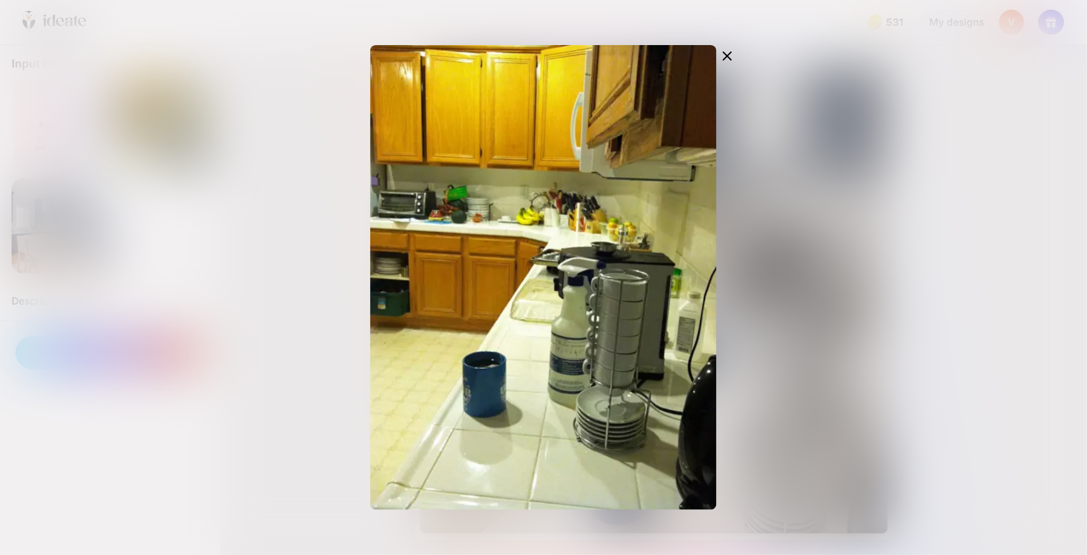
click at [734, 53] on icon at bounding box center [726, 55] width 15 height 15
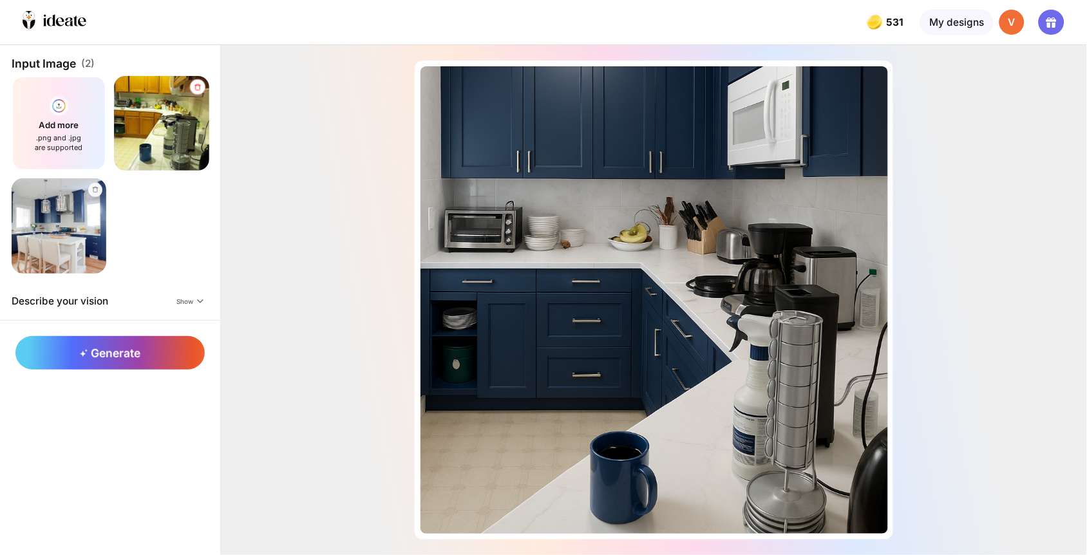
click at [193, 83] on icon at bounding box center [197, 87] width 8 height 8
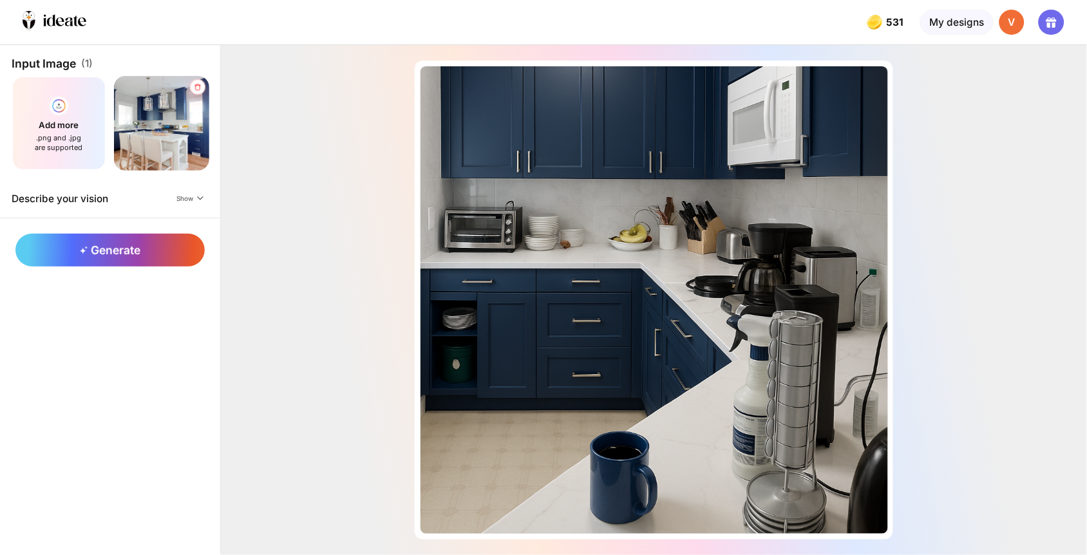
click at [193, 83] on icon at bounding box center [197, 87] width 8 height 8
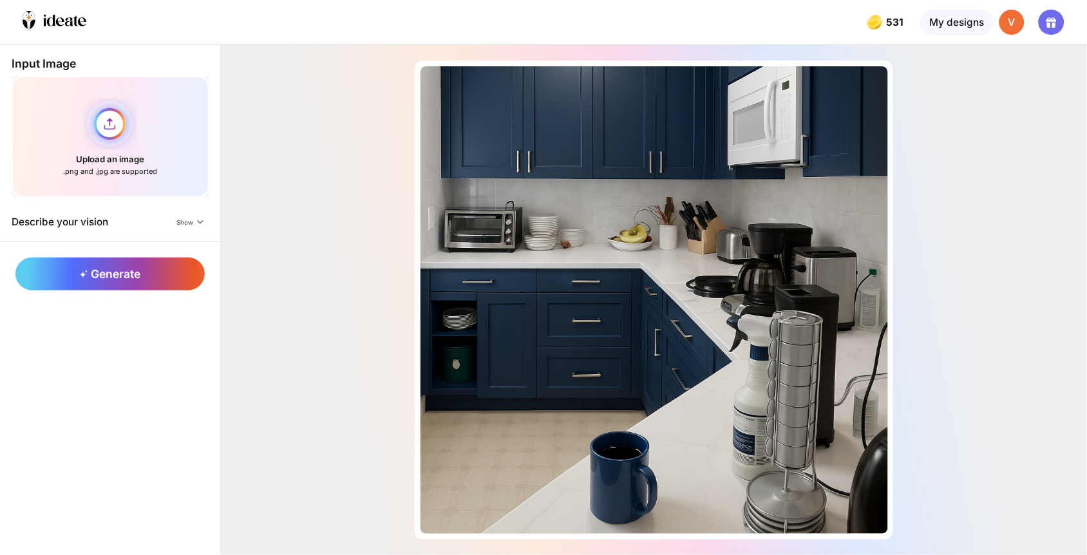
click at [80, 102] on div "Upload an image .png and .jpg are supported" at bounding box center [111, 137] width 198 height 122
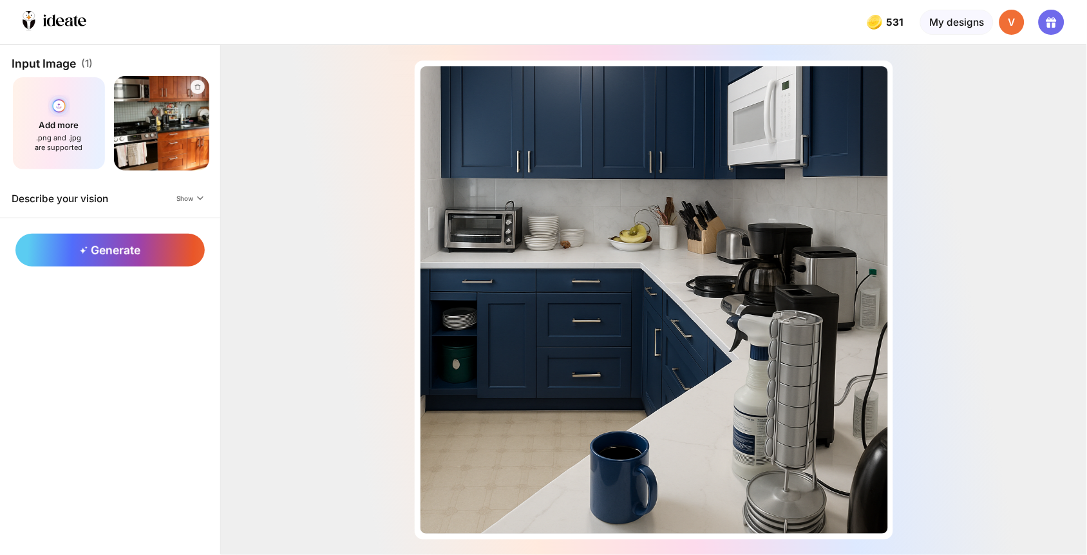
click at [23, 117] on div "Add more .png and .jpg are supported" at bounding box center [59, 123] width 95 height 95
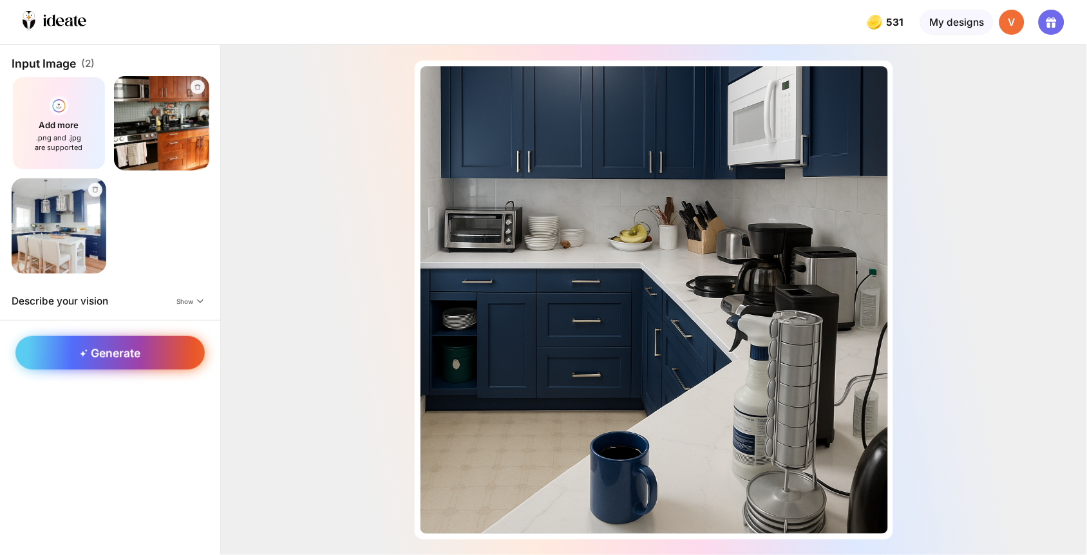
click at [119, 336] on div "Generate" at bounding box center [109, 352] width 189 height 33
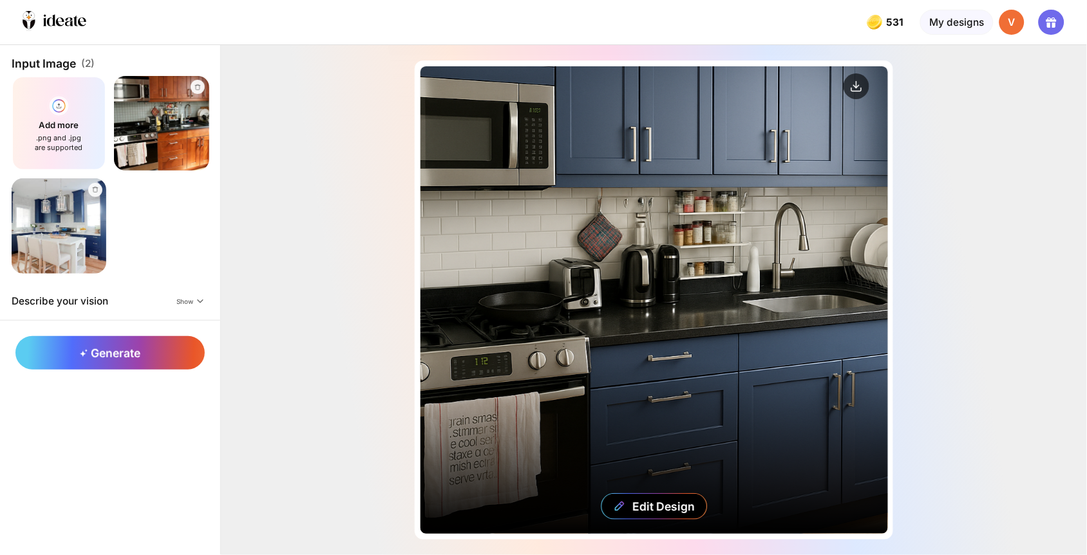
click at [651, 320] on div "Edit Design" at bounding box center [653, 299] width 467 height 467
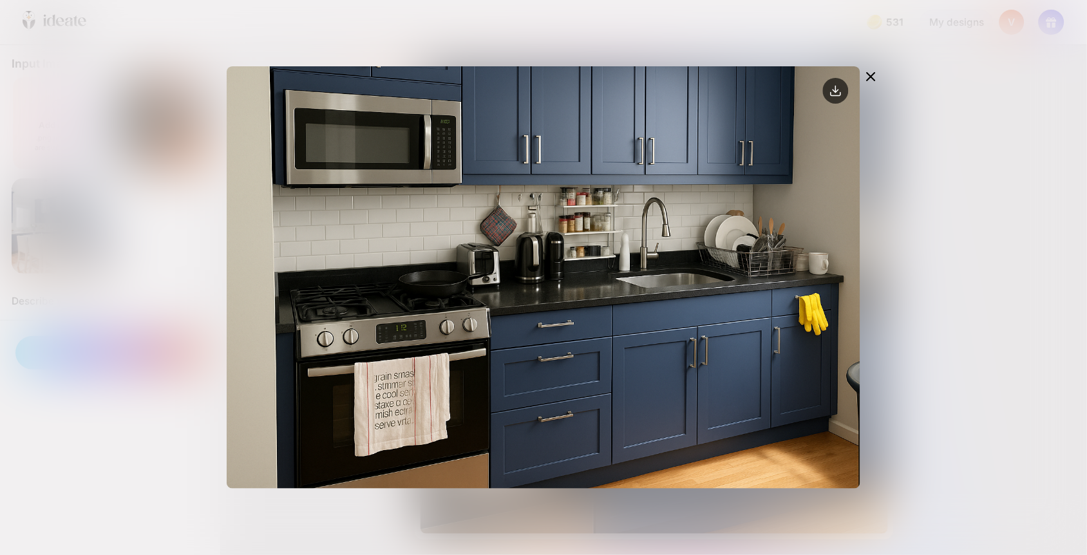
click at [878, 69] on icon at bounding box center [870, 76] width 15 height 15
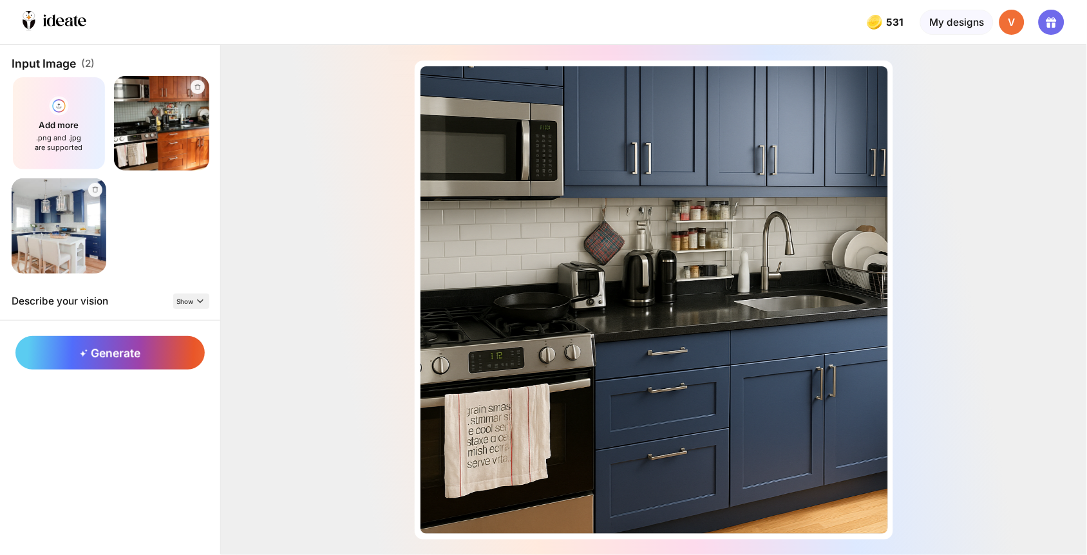
click at [177, 297] on span "Show" at bounding box center [185, 301] width 17 height 8
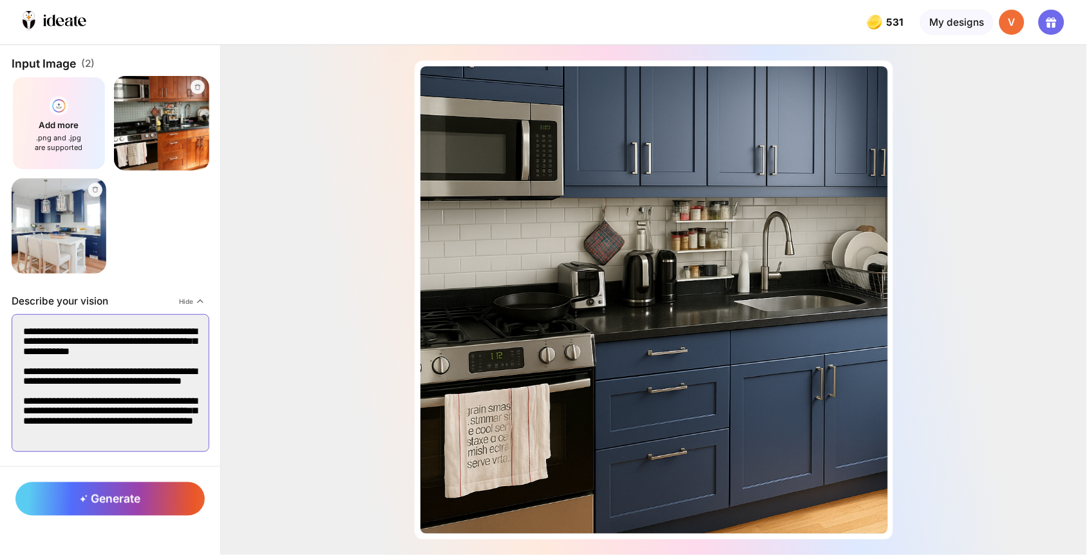
click at [156, 337] on textarea "**********" at bounding box center [111, 383] width 198 height 138
click at [92, 187] on icon at bounding box center [95, 190] width 6 height 6
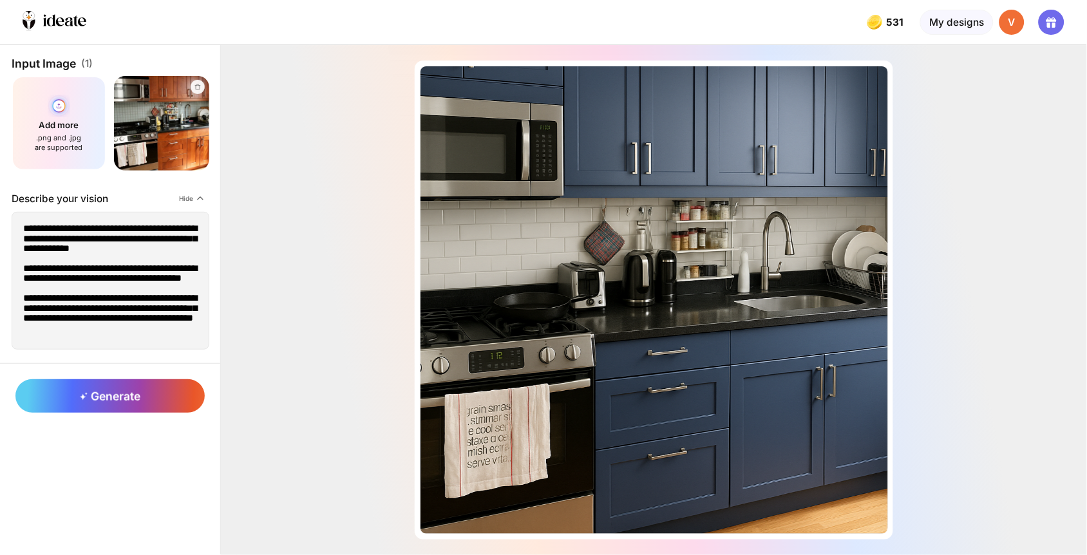
click at [67, 123] on div "Add more .png and .jpg are supported" at bounding box center [59, 123] width 95 height 95
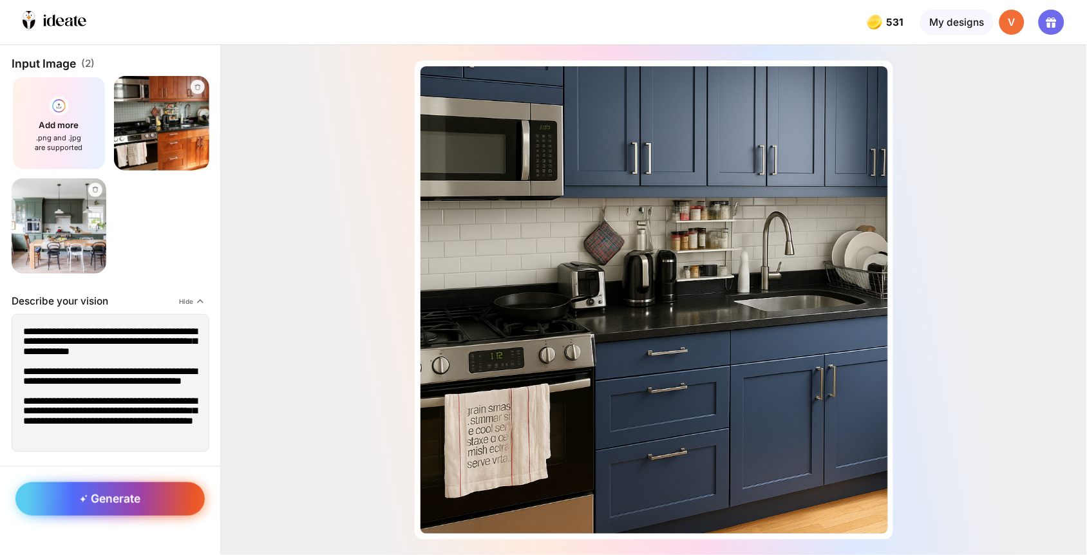
click at [113, 492] on span "Generate" at bounding box center [110, 499] width 60 height 14
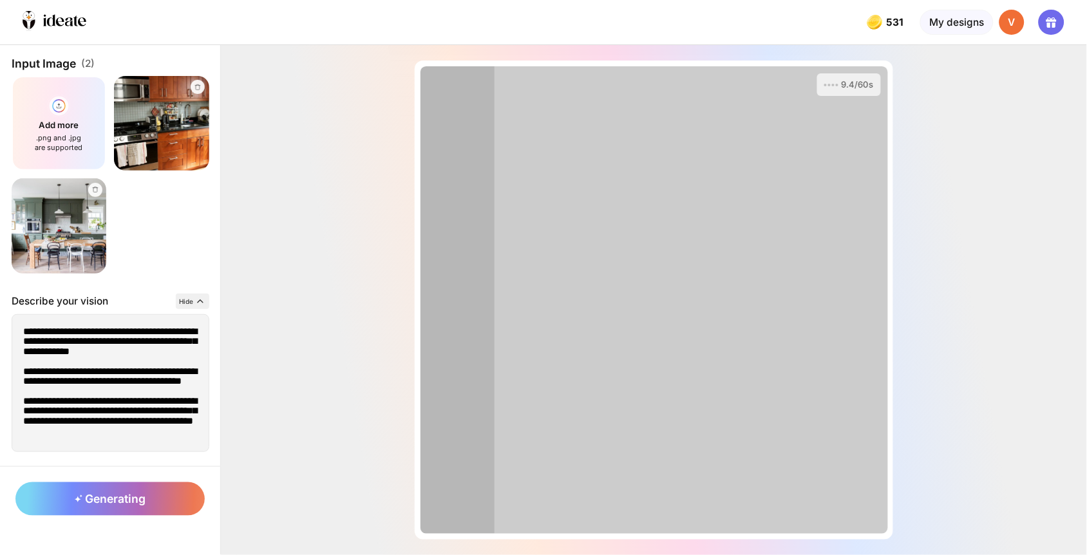
click at [195, 296] on icon at bounding box center [200, 301] width 10 height 10
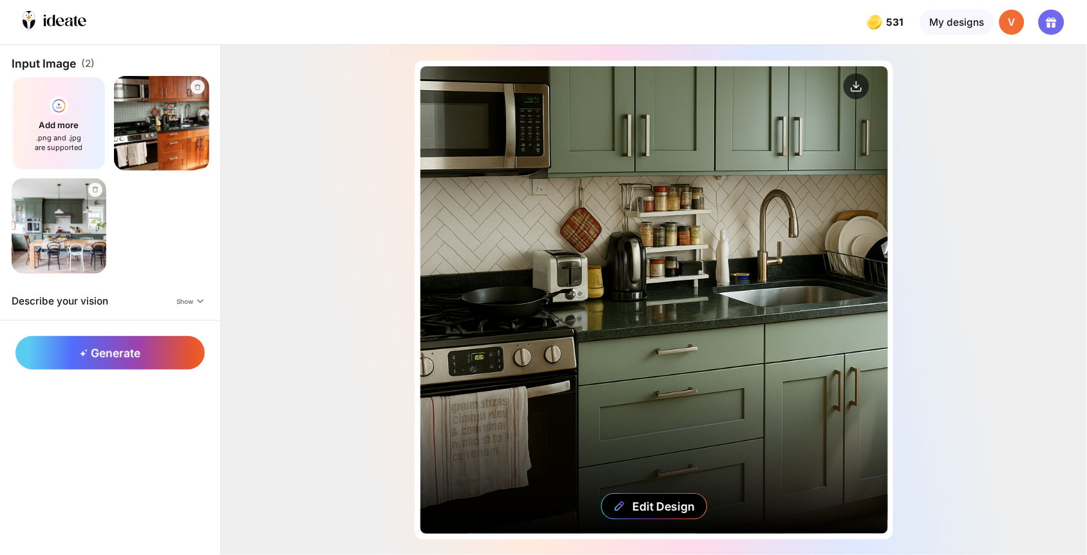
click at [606, 228] on div "Edit Design" at bounding box center [653, 299] width 467 height 467
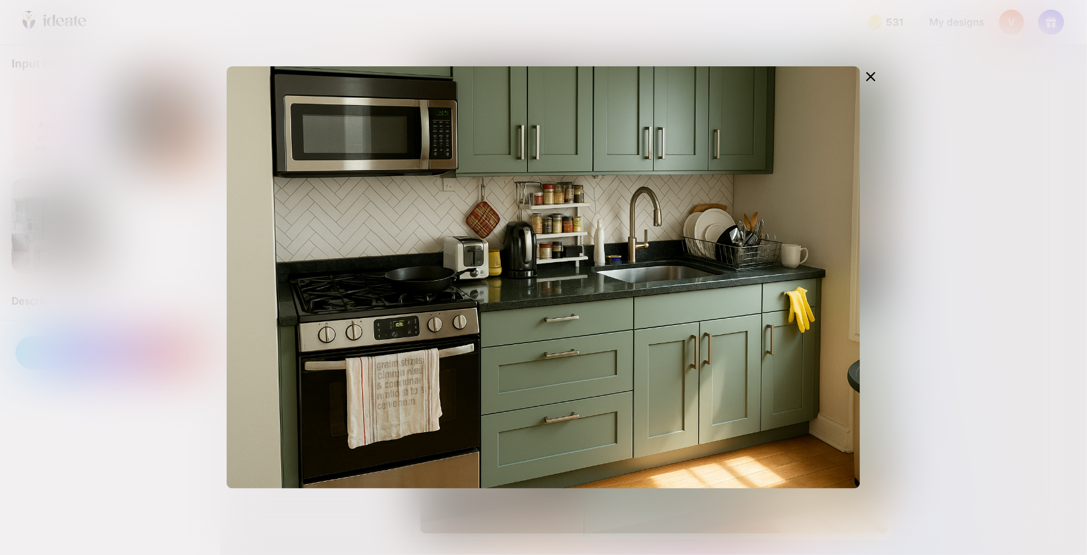
click at [584, 28] on div at bounding box center [543, 277] width 1087 height 555
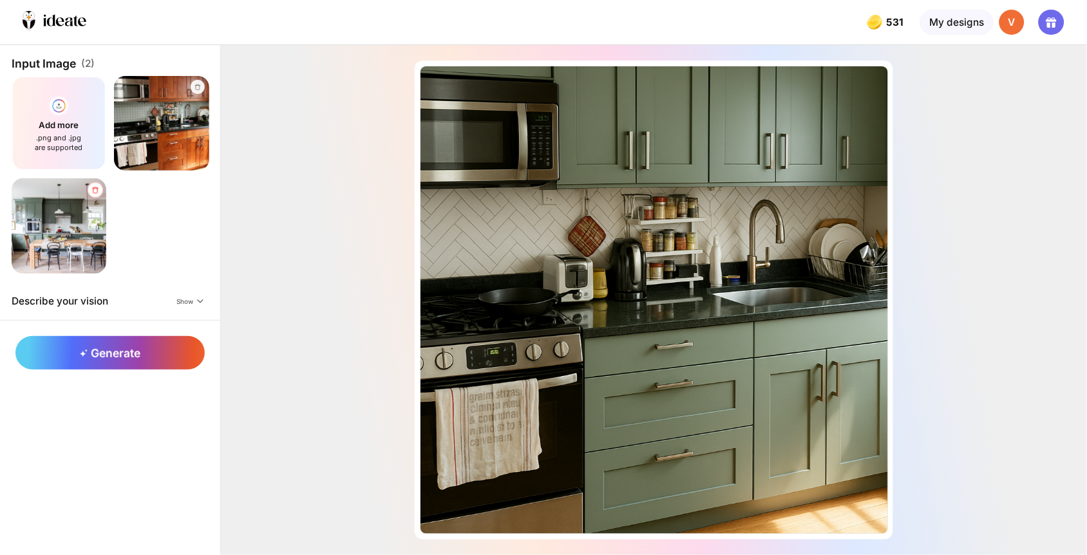
click at [92, 187] on icon at bounding box center [95, 190] width 6 height 6
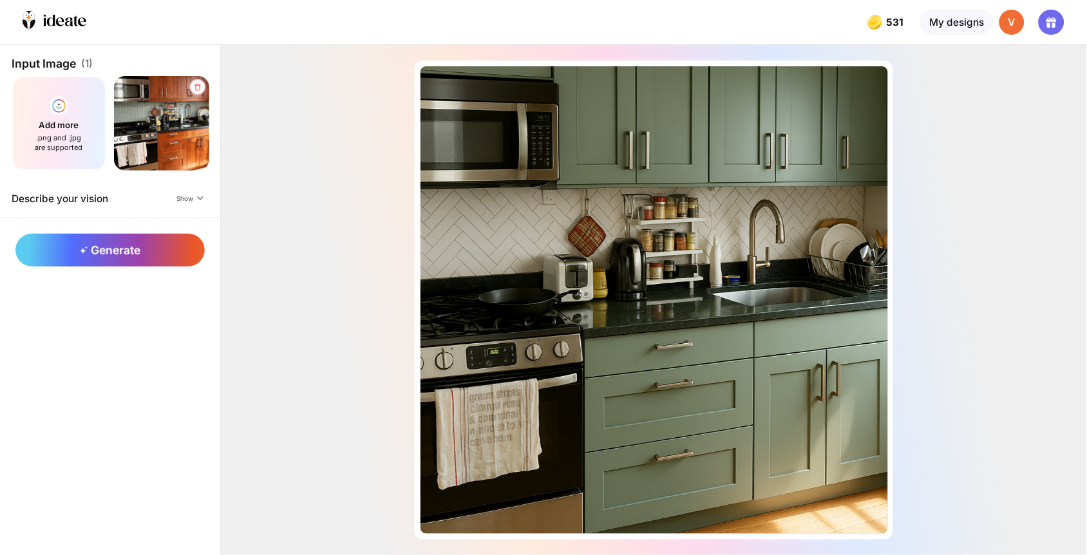
click at [193, 83] on icon at bounding box center [197, 87] width 8 height 8
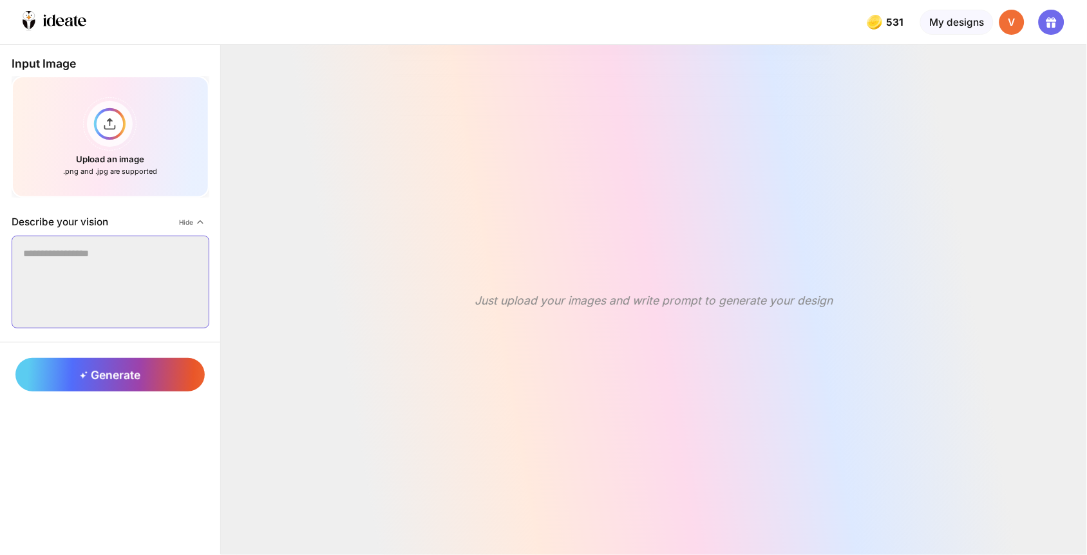
click at [95, 236] on textarea at bounding box center [111, 282] width 198 height 93
paste textarea "**********"
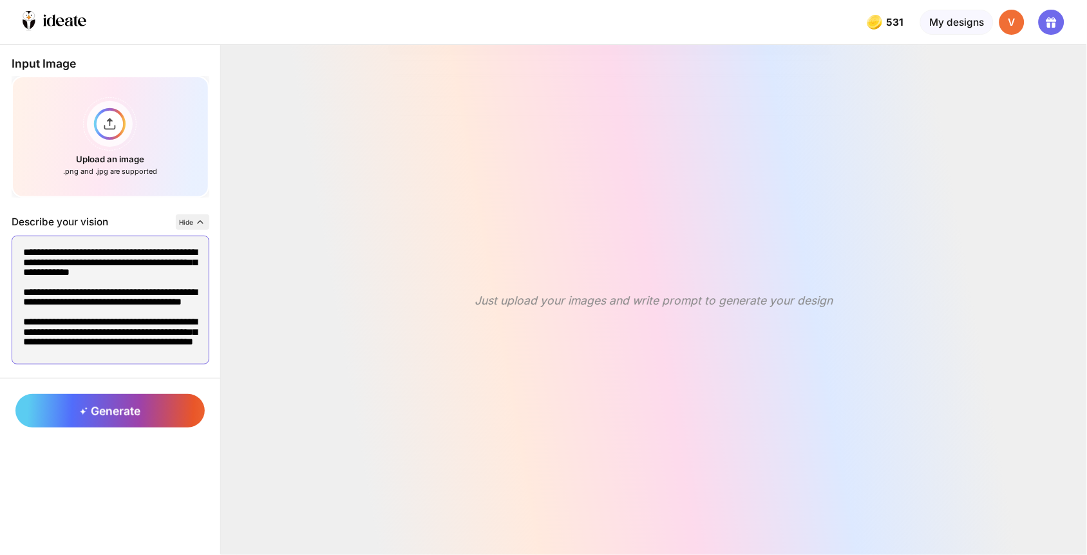
type textarea "**********"
click at [198, 221] on polyline at bounding box center [200, 222] width 5 height 3
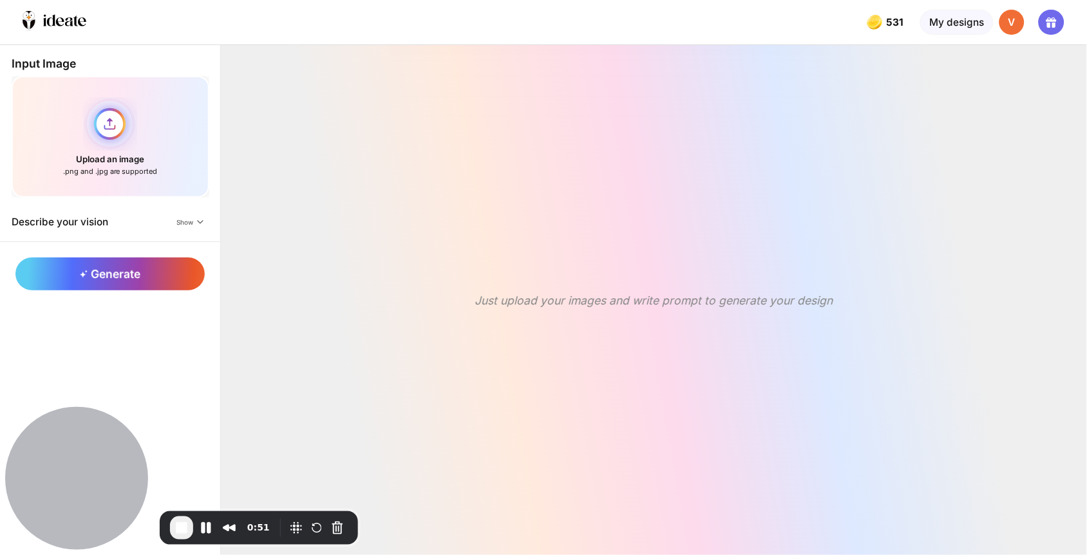
click at [90, 107] on div "Upload an image .png and .jpg are supported" at bounding box center [111, 137] width 198 height 122
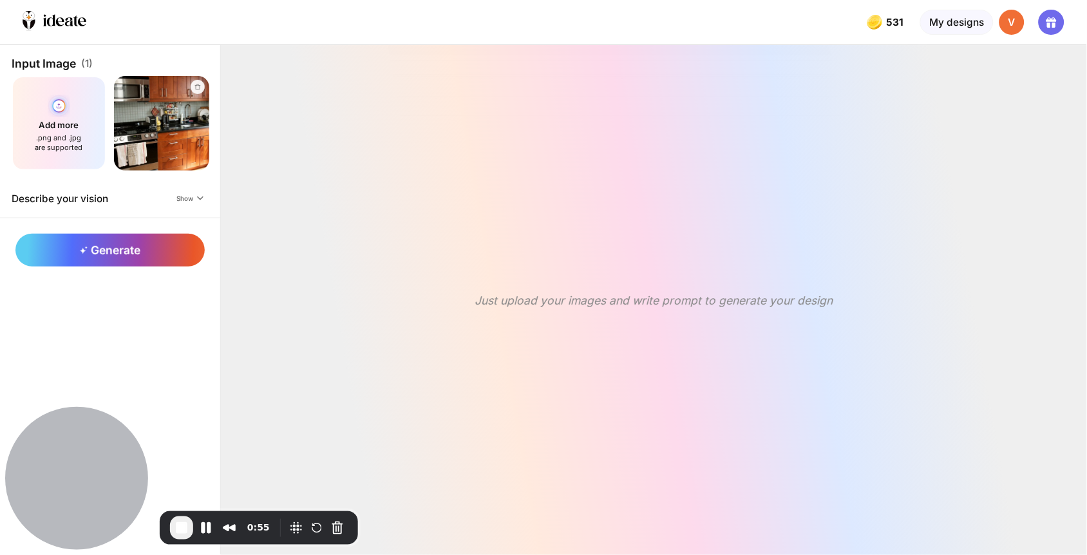
click at [48, 110] on div "Add more .png and .jpg are supported" at bounding box center [59, 123] width 95 height 95
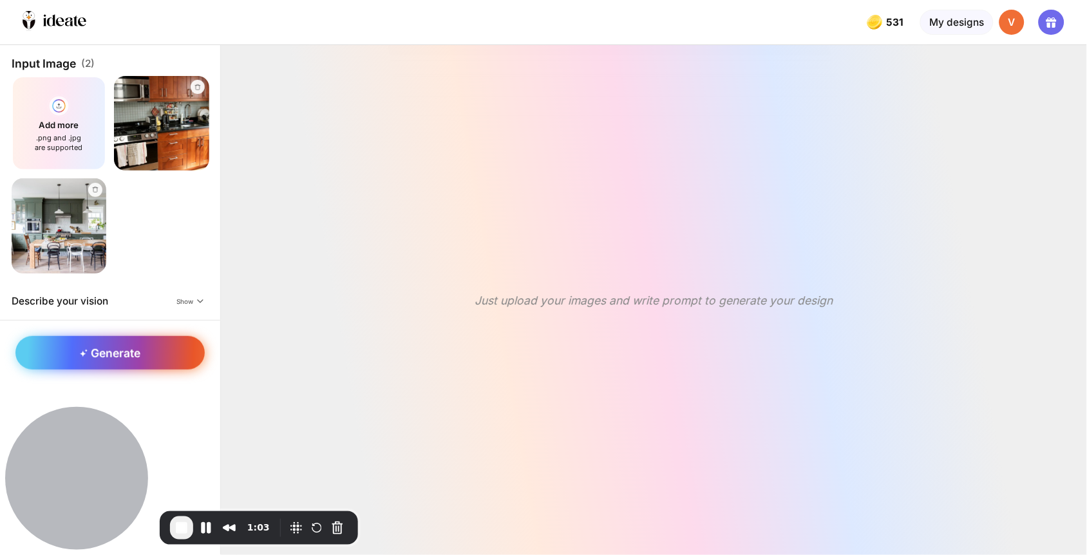
click at [124, 346] on span "Generate" at bounding box center [110, 353] width 60 height 14
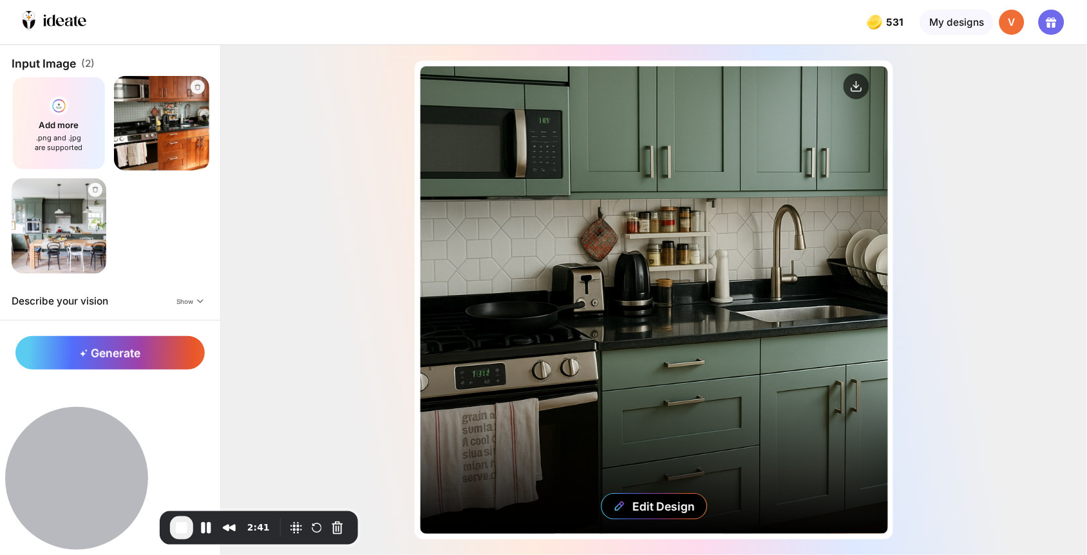
click at [664, 230] on div "Edit Design" at bounding box center [653, 299] width 467 height 467
